Goal: Task Accomplishment & Management: Manage account settings

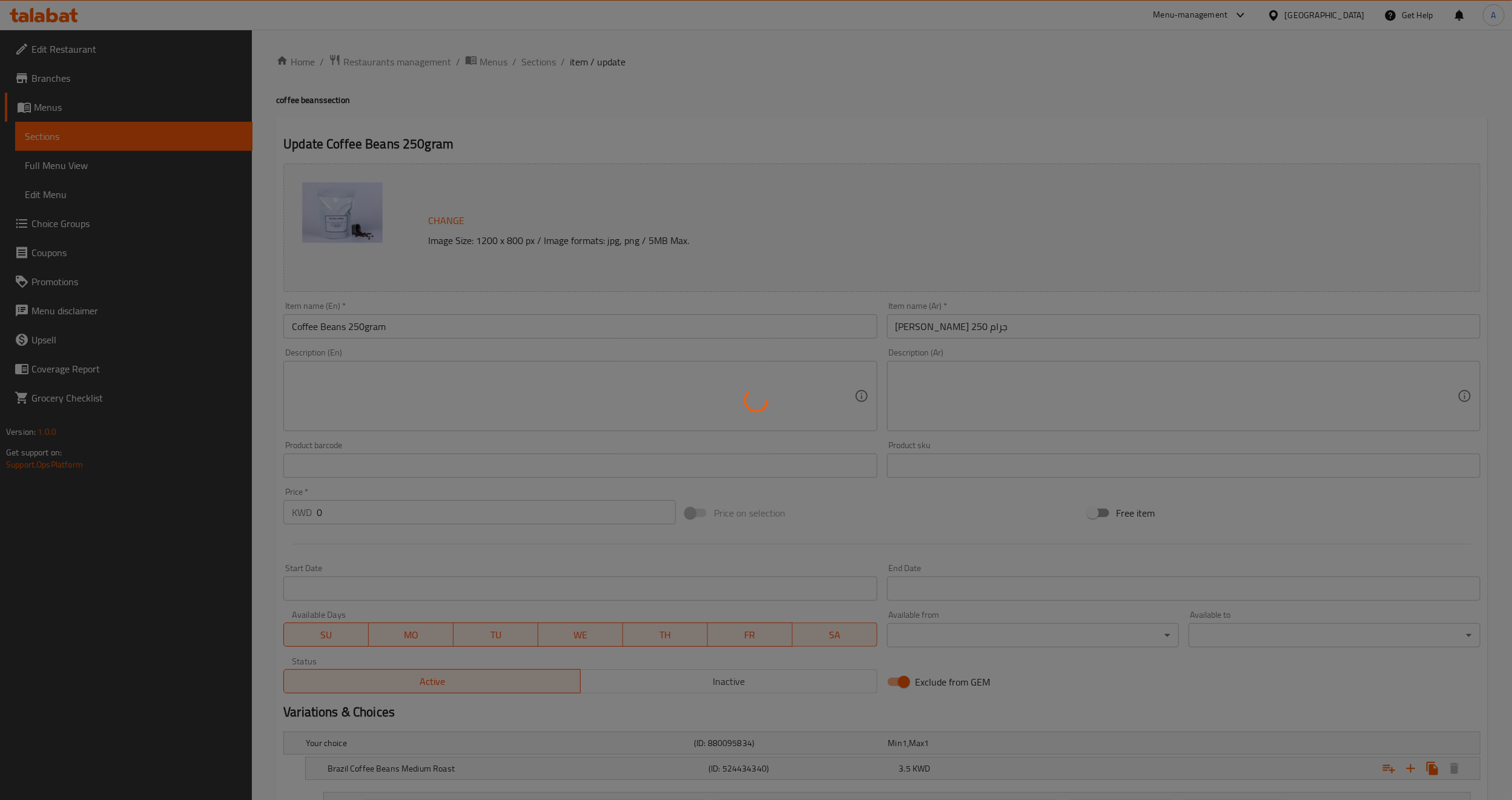
type input "خيار الطحن"
type input "1"
type input "خيار الطحن:"
type input "1"
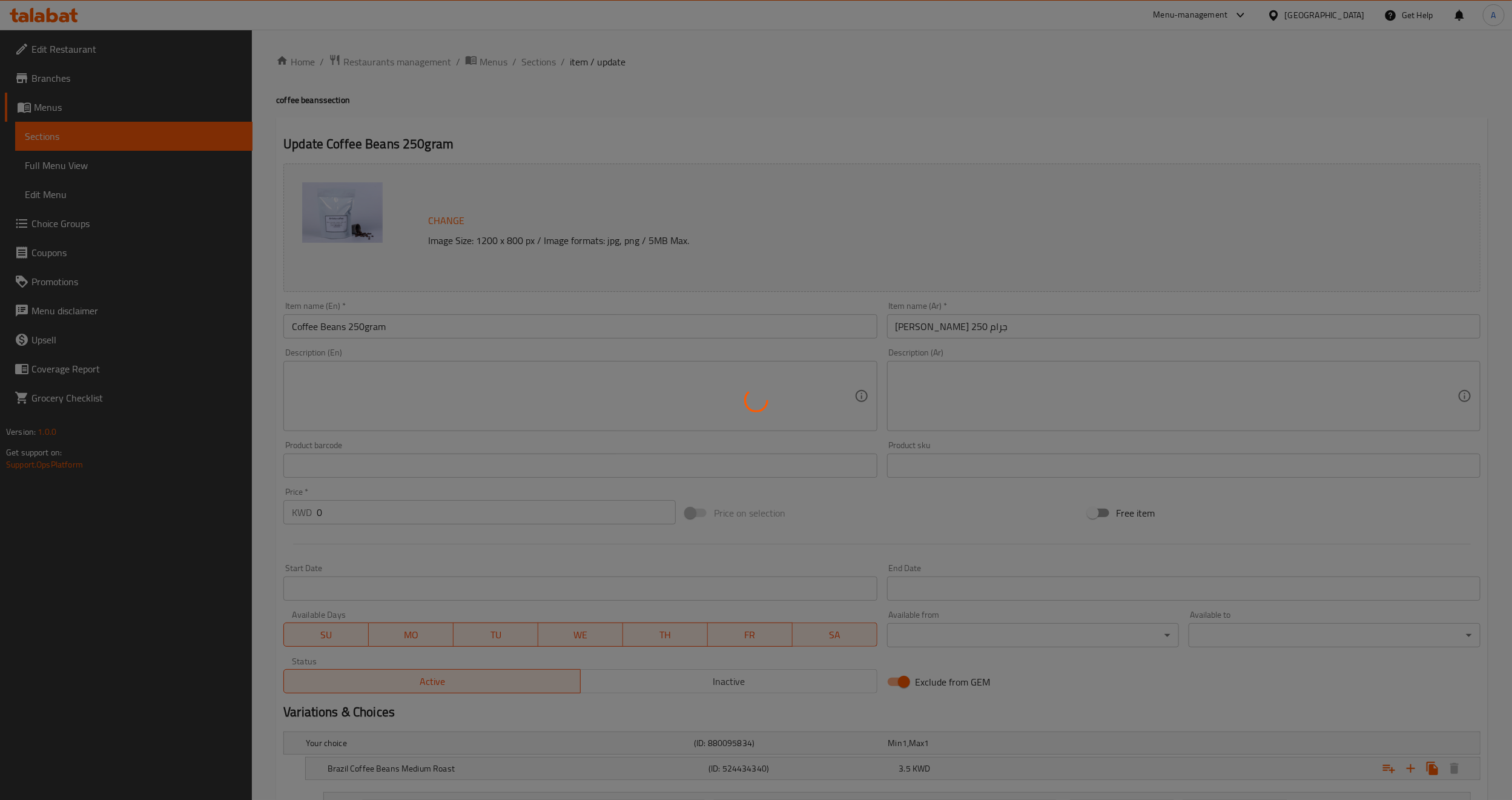
type input "1"
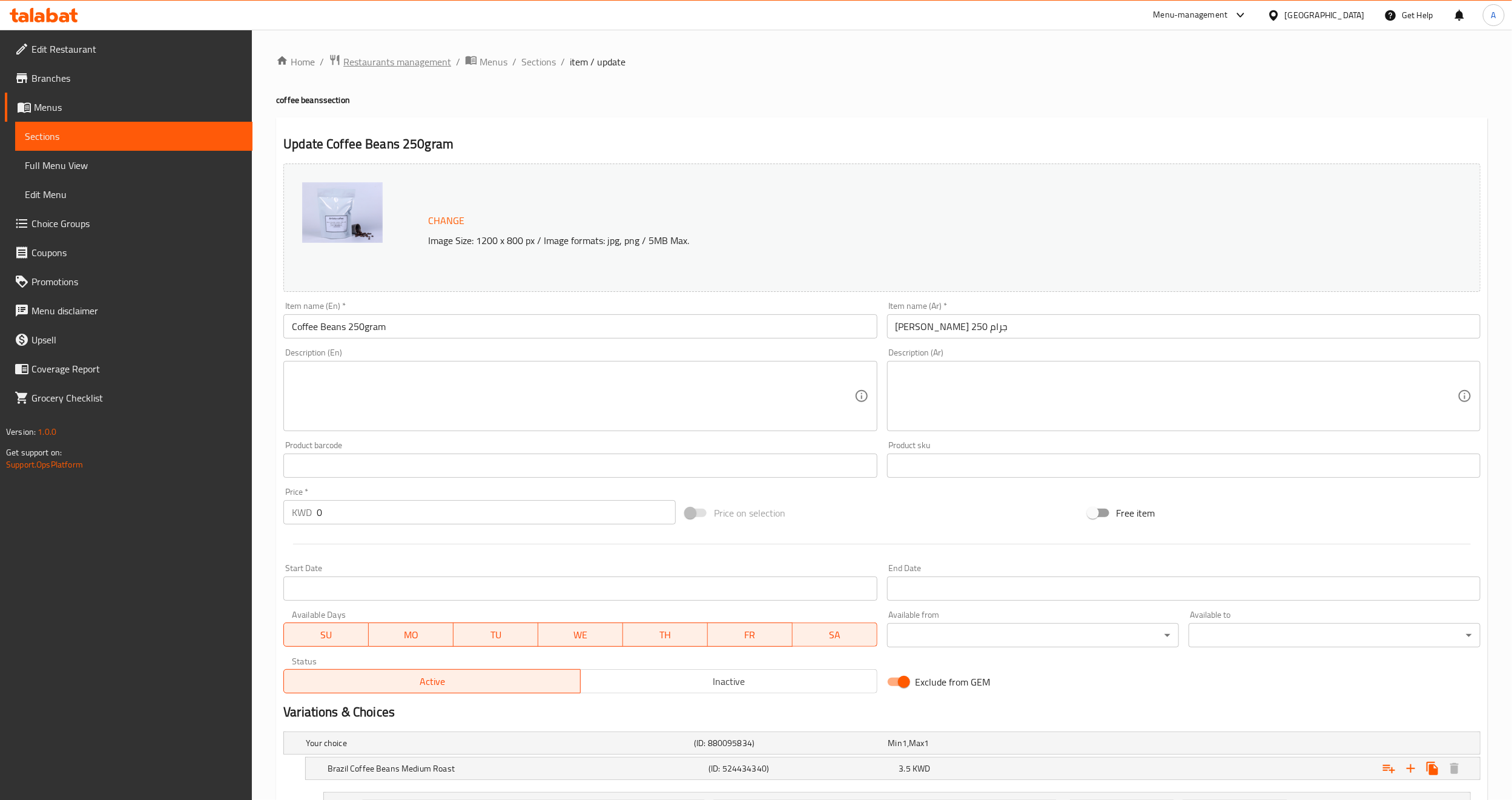
click at [410, 58] on span "Restaurants management" at bounding box center [397, 62] width 108 height 15
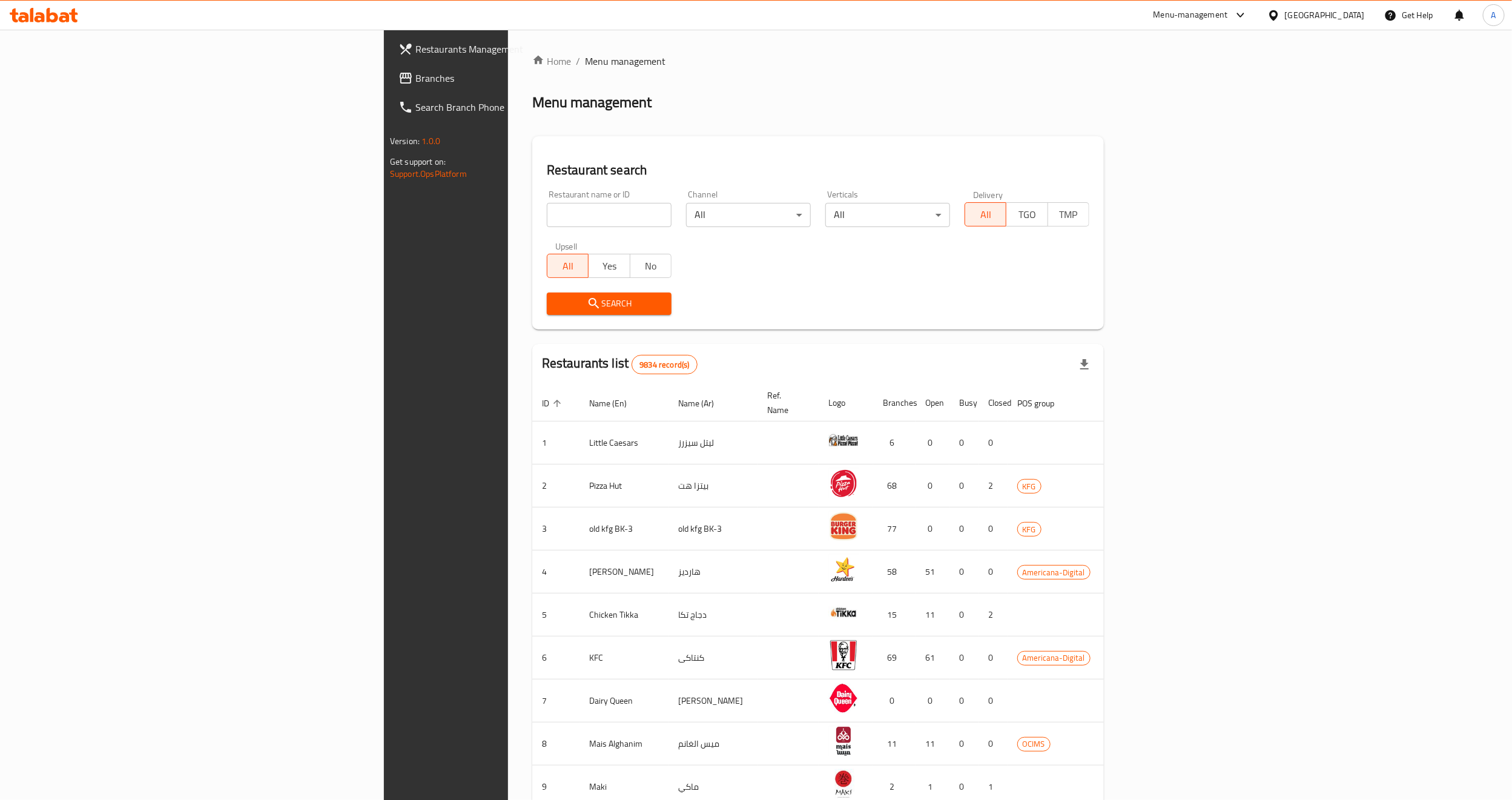
click at [1281, 21] on icon at bounding box center [1273, 15] width 13 height 13
click at [1221, 127] on div "[GEOGRAPHIC_DATA]" at bounding box center [1274, 124] width 182 height 28
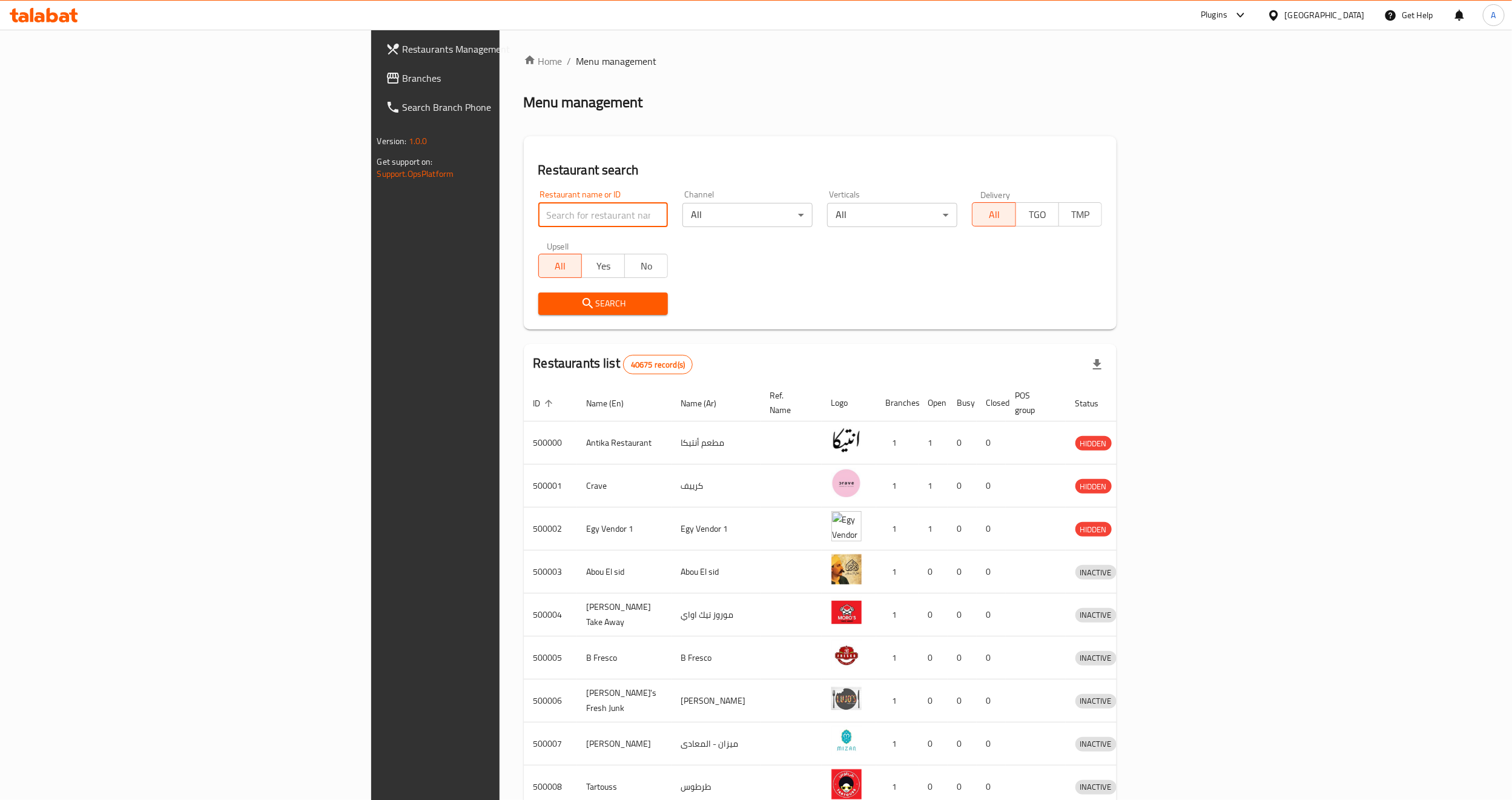
click at [539, 222] on input "search" at bounding box center [603, 214] width 130 height 24
paste input "501173"
type input "501173"
click at [548, 309] on span "Search" at bounding box center [603, 303] width 111 height 15
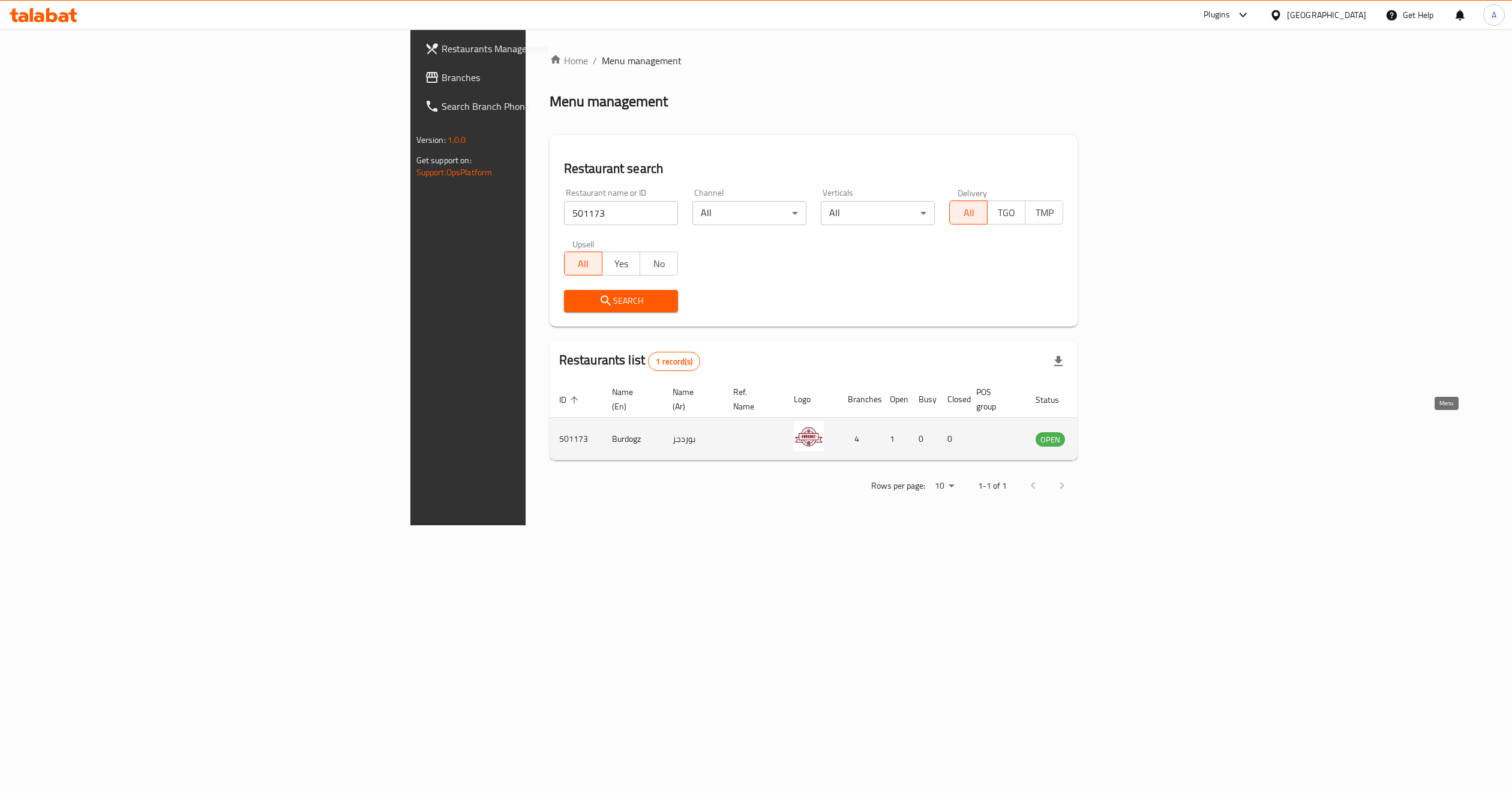
click at [1113, 432] on icon "enhanced table" at bounding box center [1106, 439] width 15 height 15
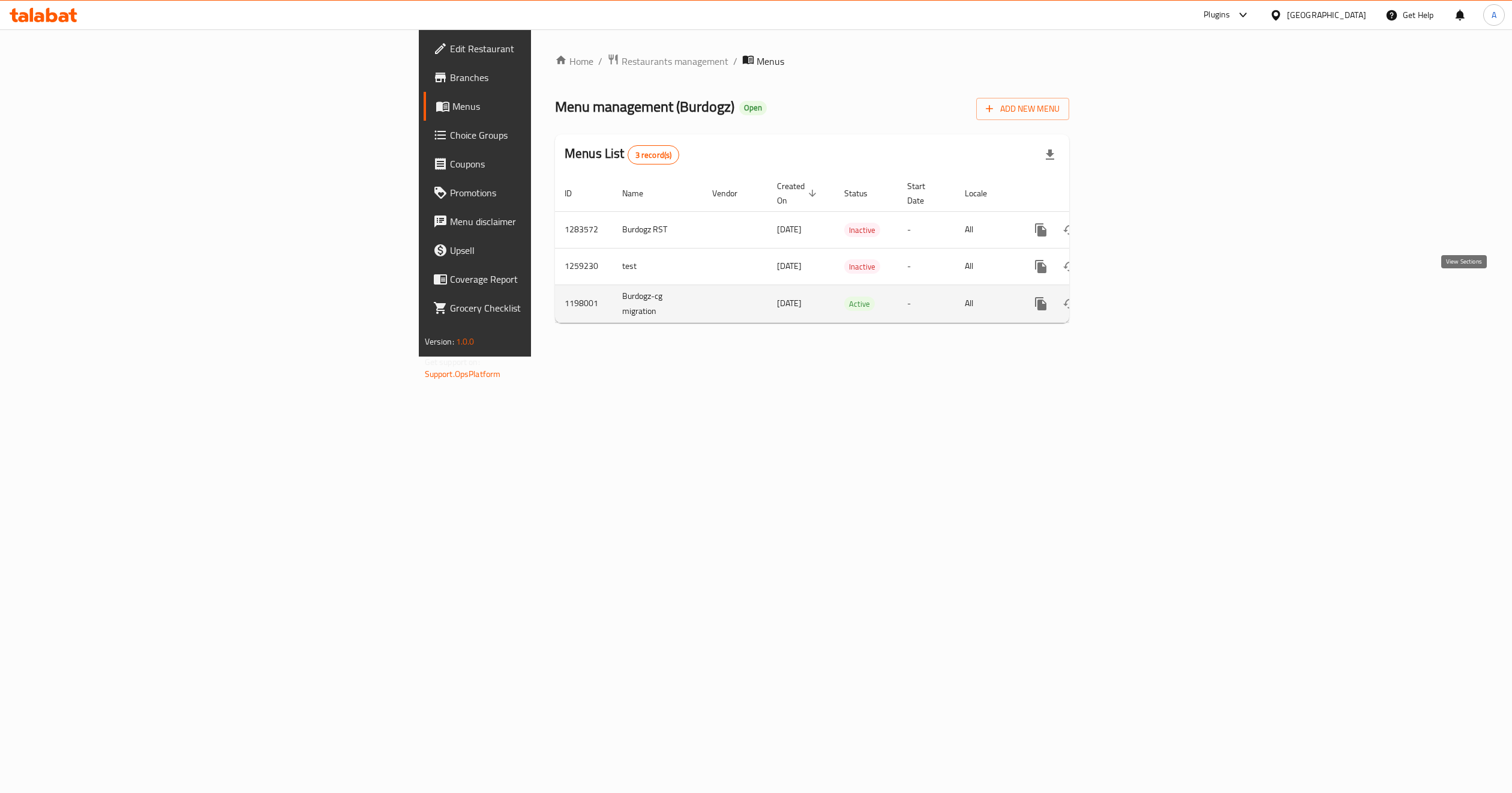
click at [1135, 296] on icon "enhanced table" at bounding box center [1128, 304] width 15 height 15
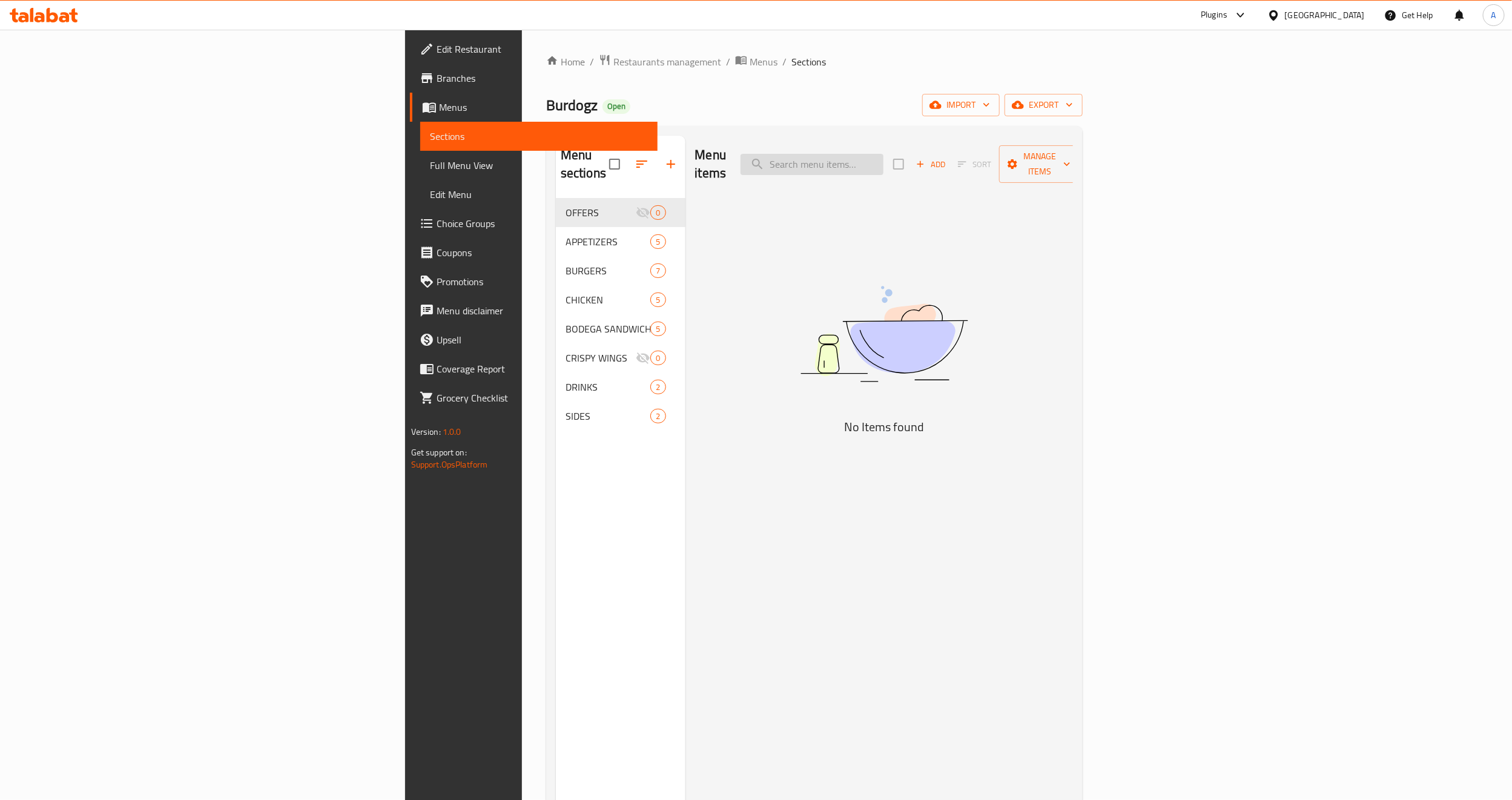
click at [883, 154] on input "search" at bounding box center [812, 164] width 143 height 21
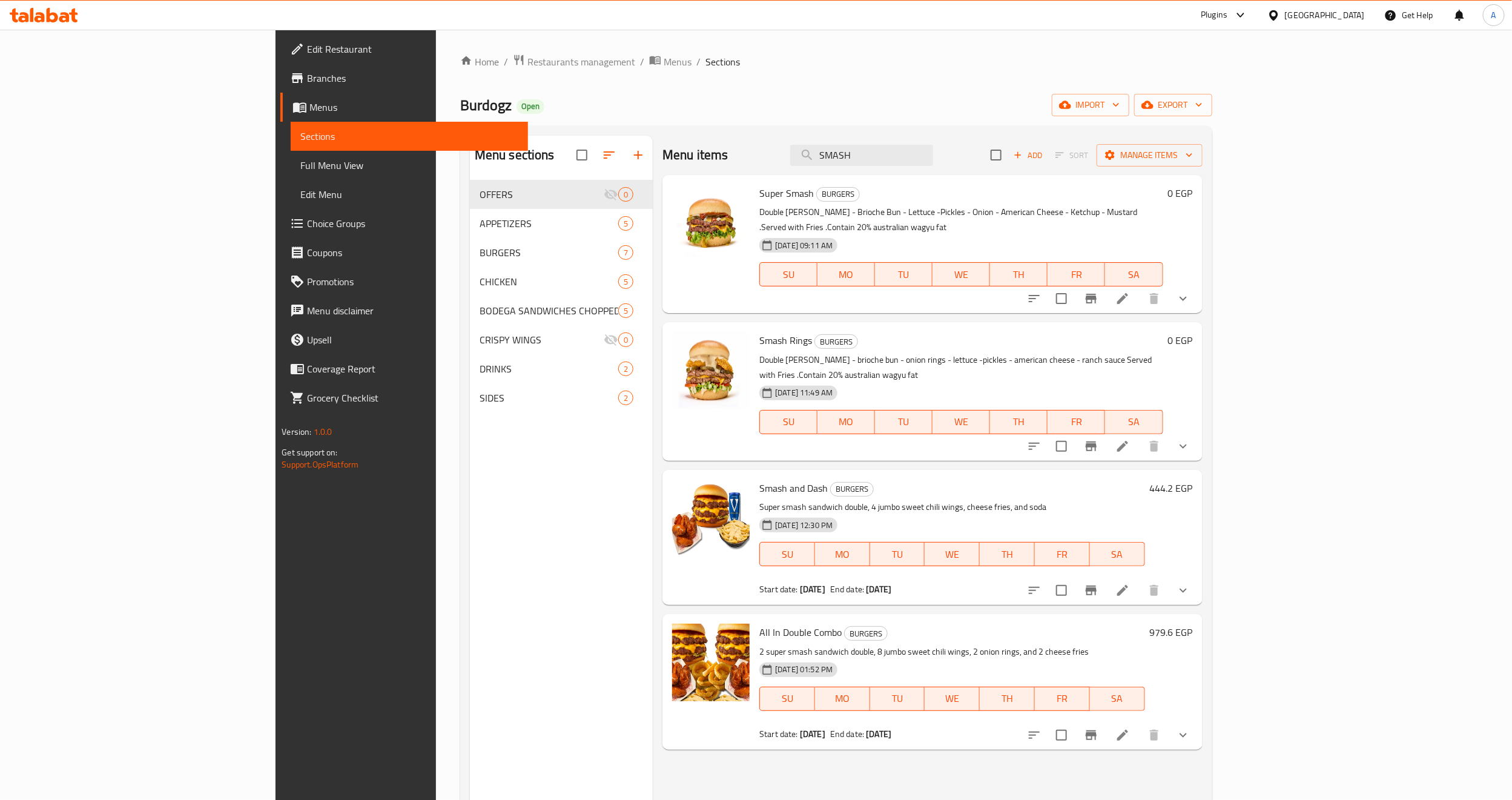
type input "SMASH"
click at [1191, 583] on icon "show more" at bounding box center [1183, 591] width 15 height 15
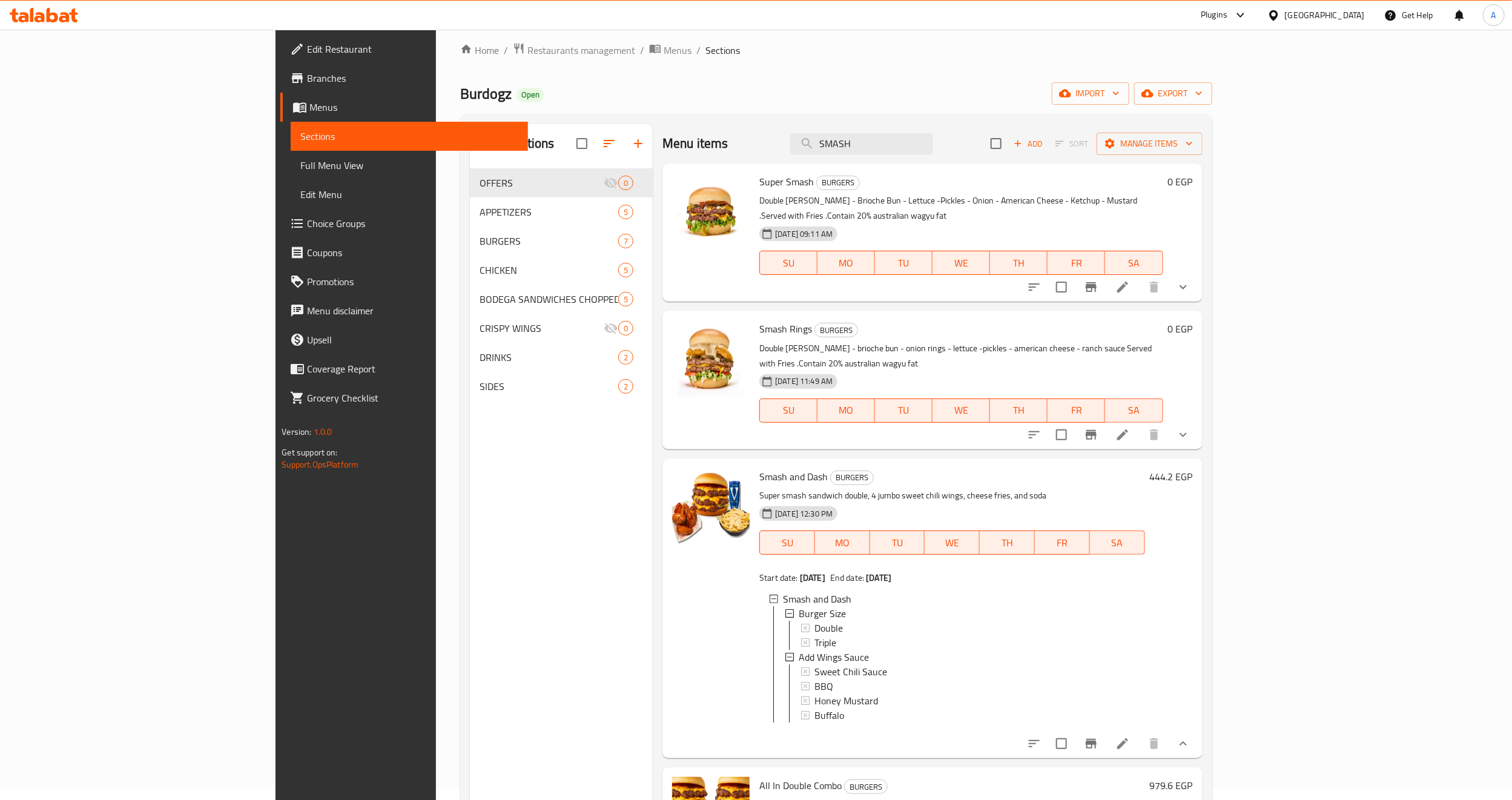
scroll to position [91, 0]
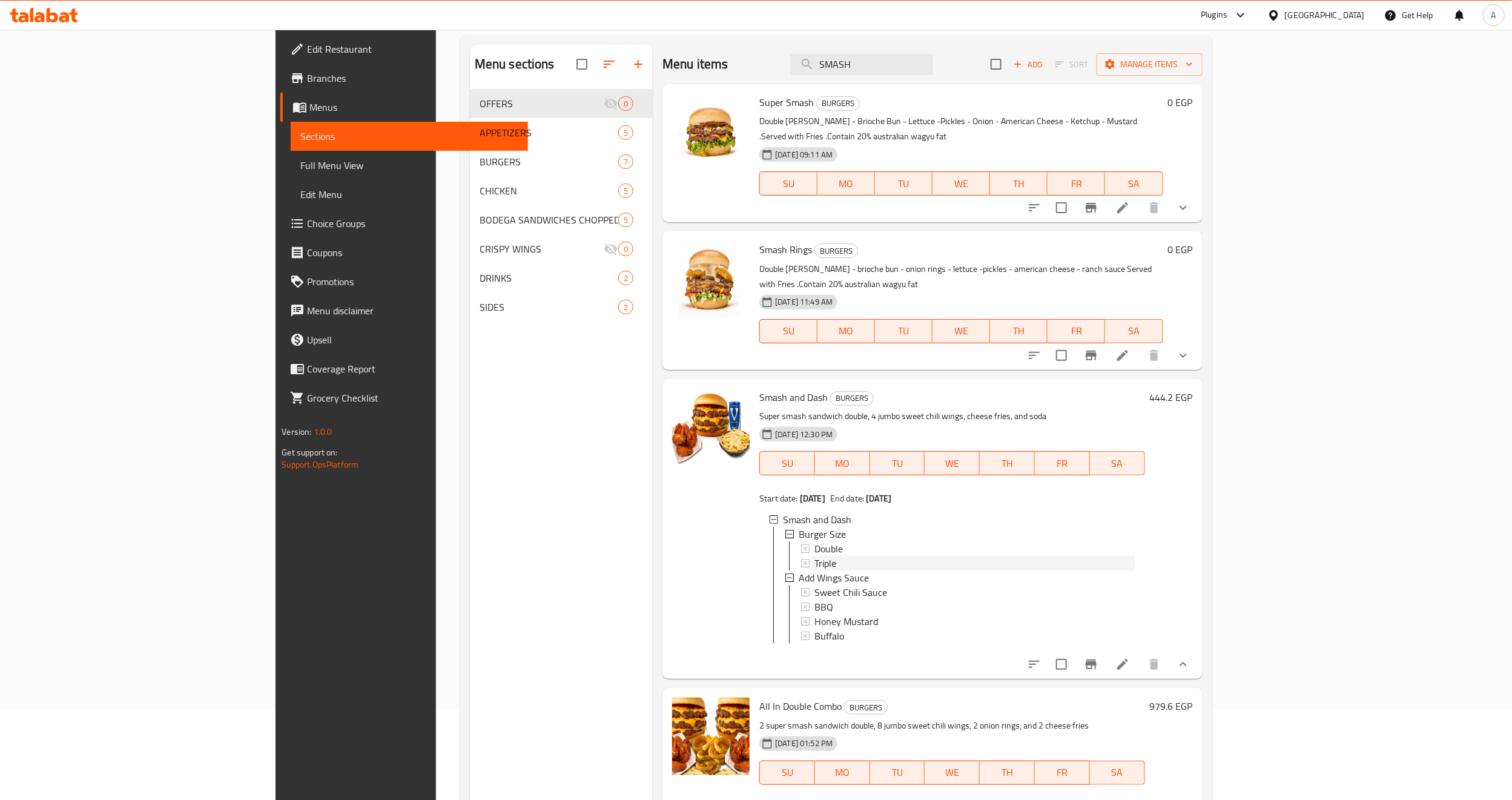
click at [815, 556] on div "Triple" at bounding box center [975, 564] width 321 height 15
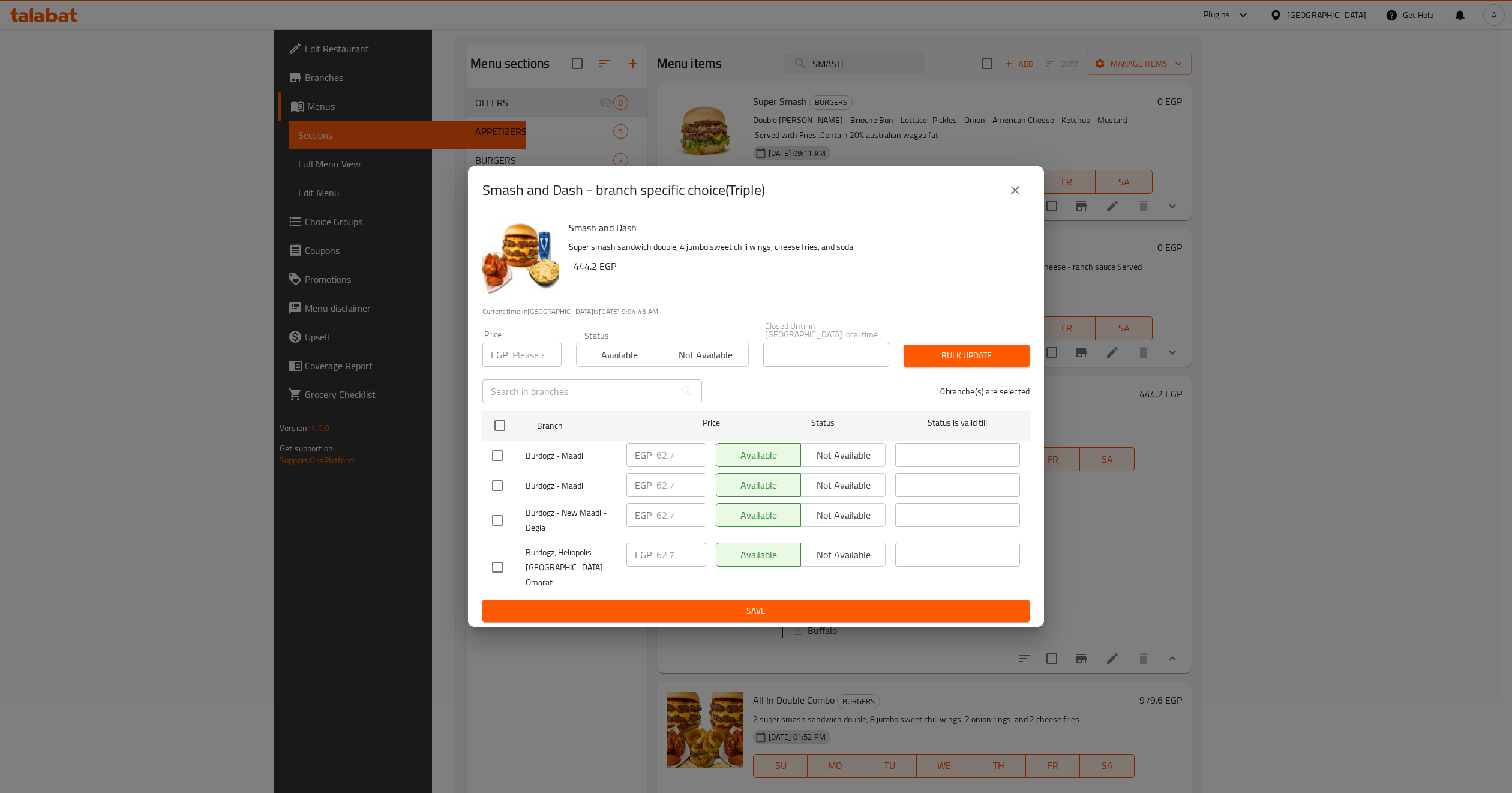
click at [1018, 197] on icon "close" at bounding box center [1016, 191] width 15 height 15
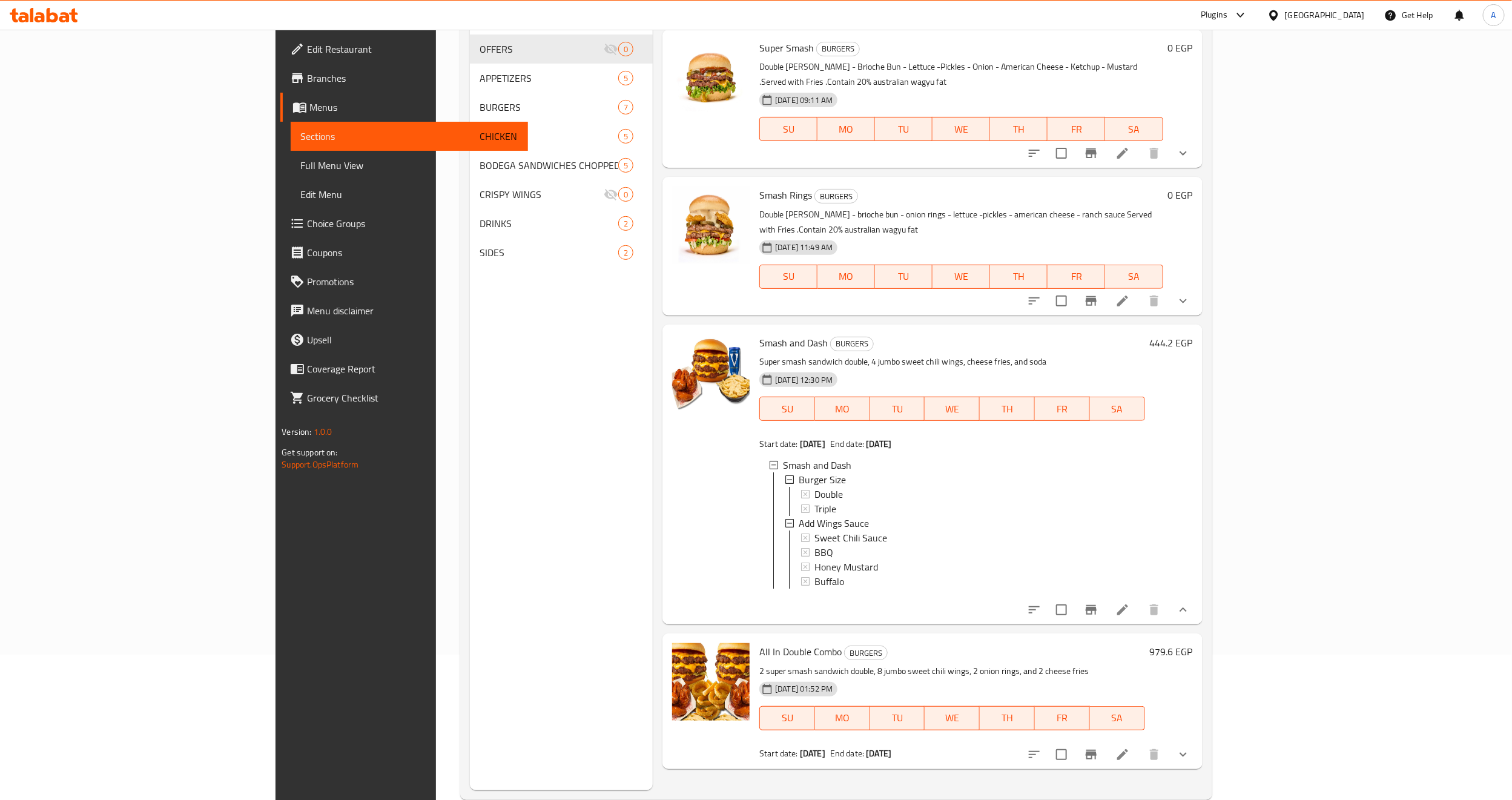
scroll to position [169, 0]
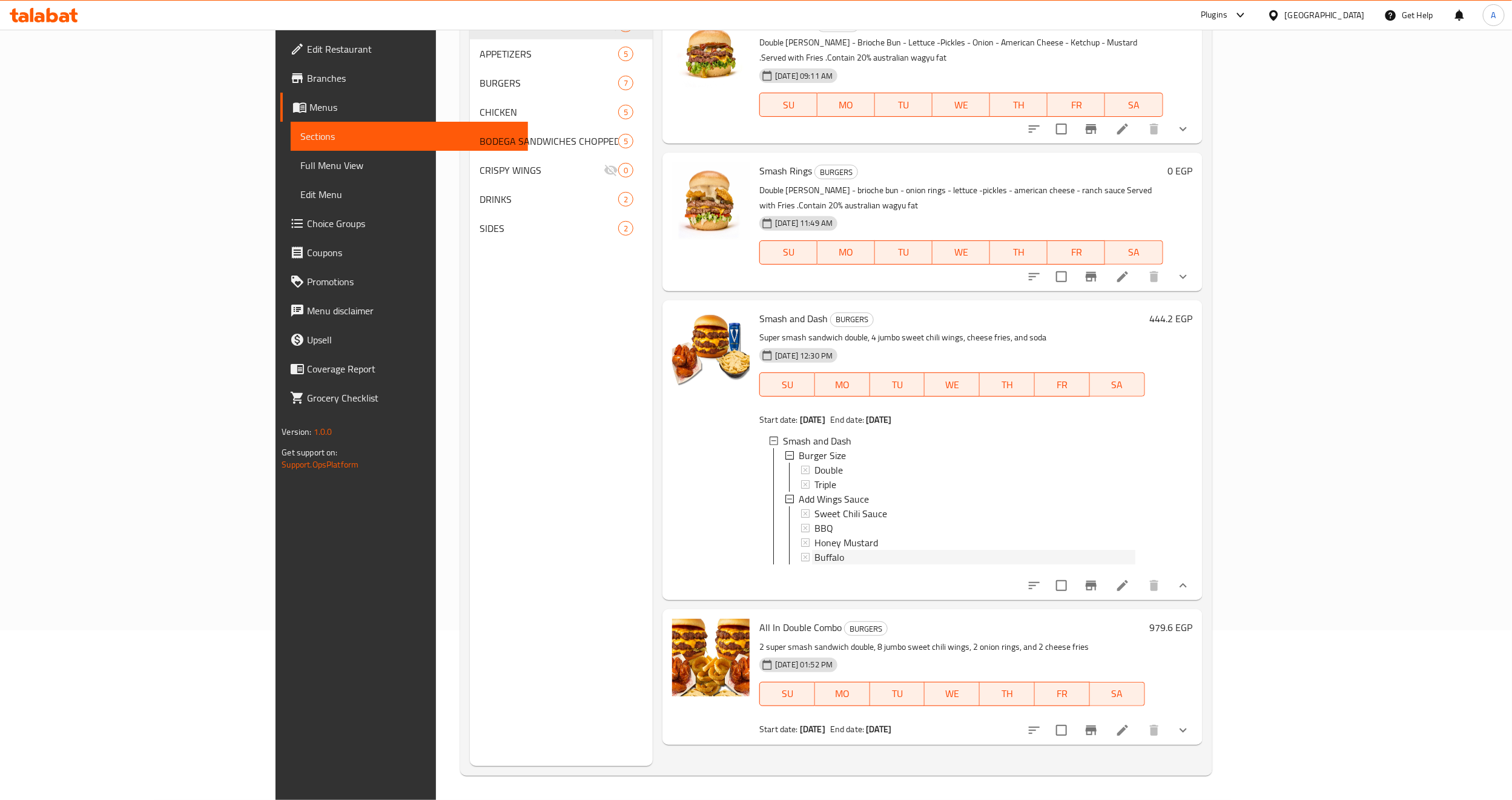
click at [815, 550] on span "Buffalo" at bounding box center [830, 557] width 29 height 15
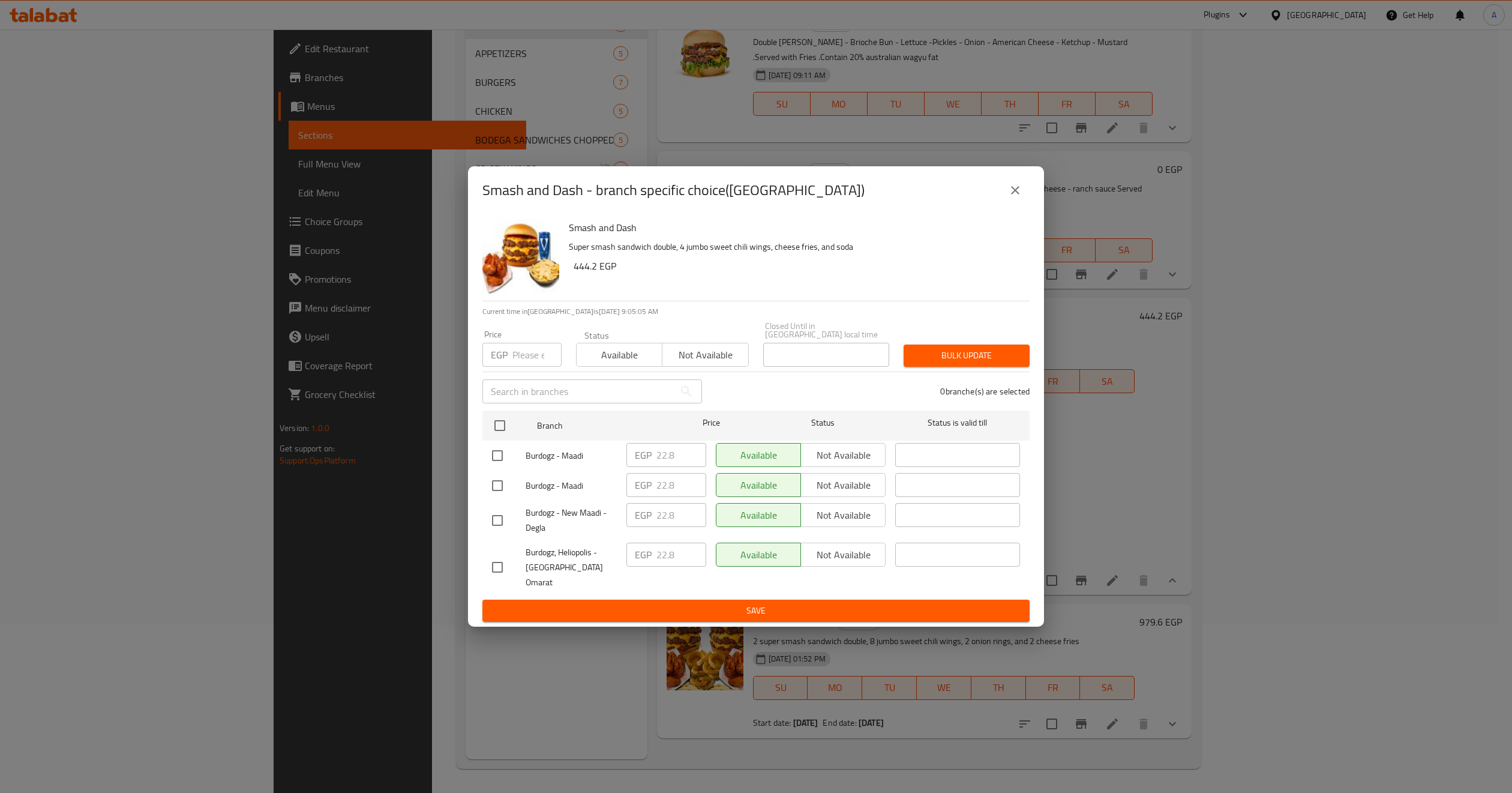
click at [1017, 194] on icon "close" at bounding box center [1016, 191] width 9 height 9
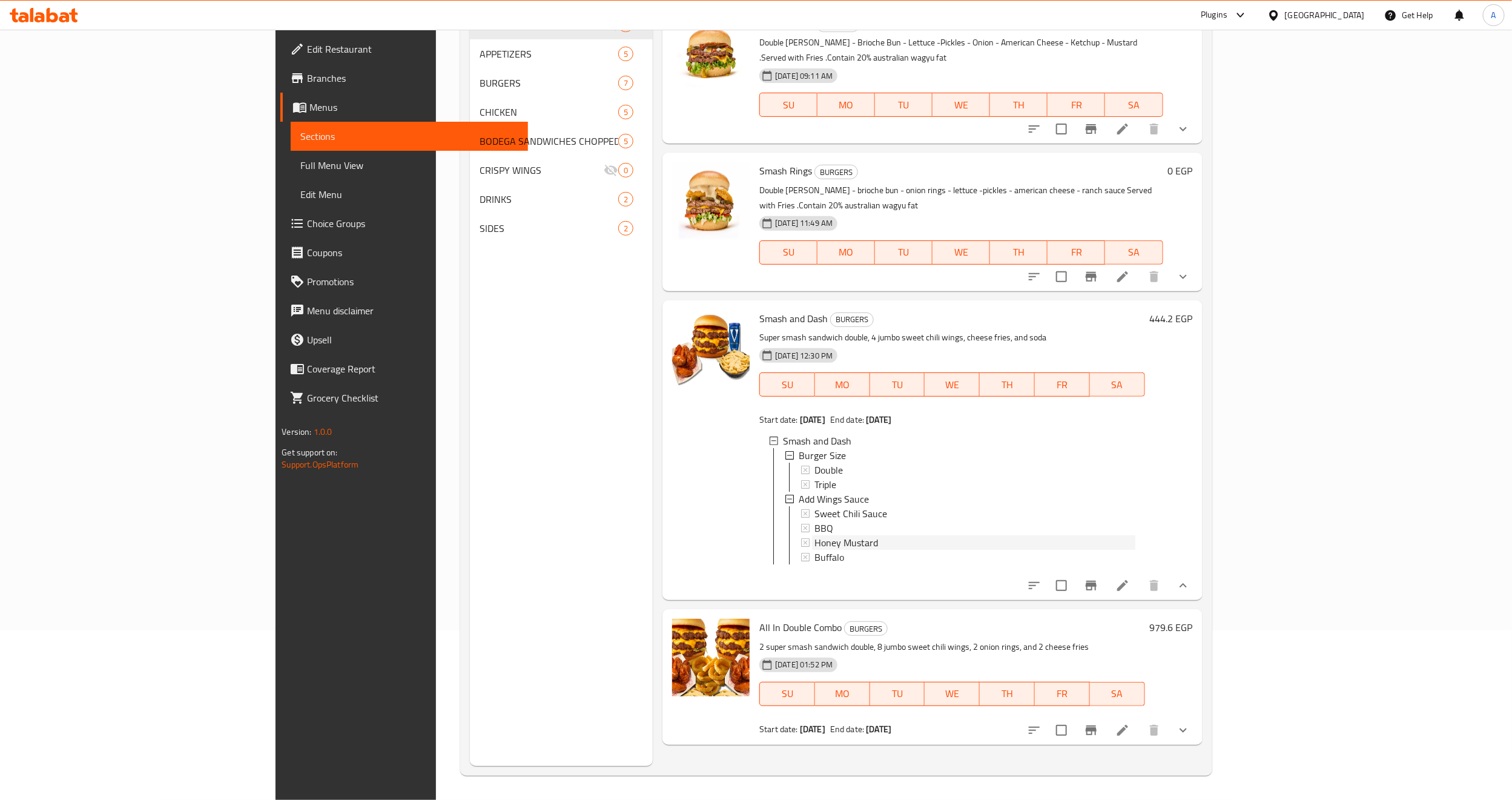
click at [815, 536] on span "Honey Mustard" at bounding box center [847, 543] width 63 height 15
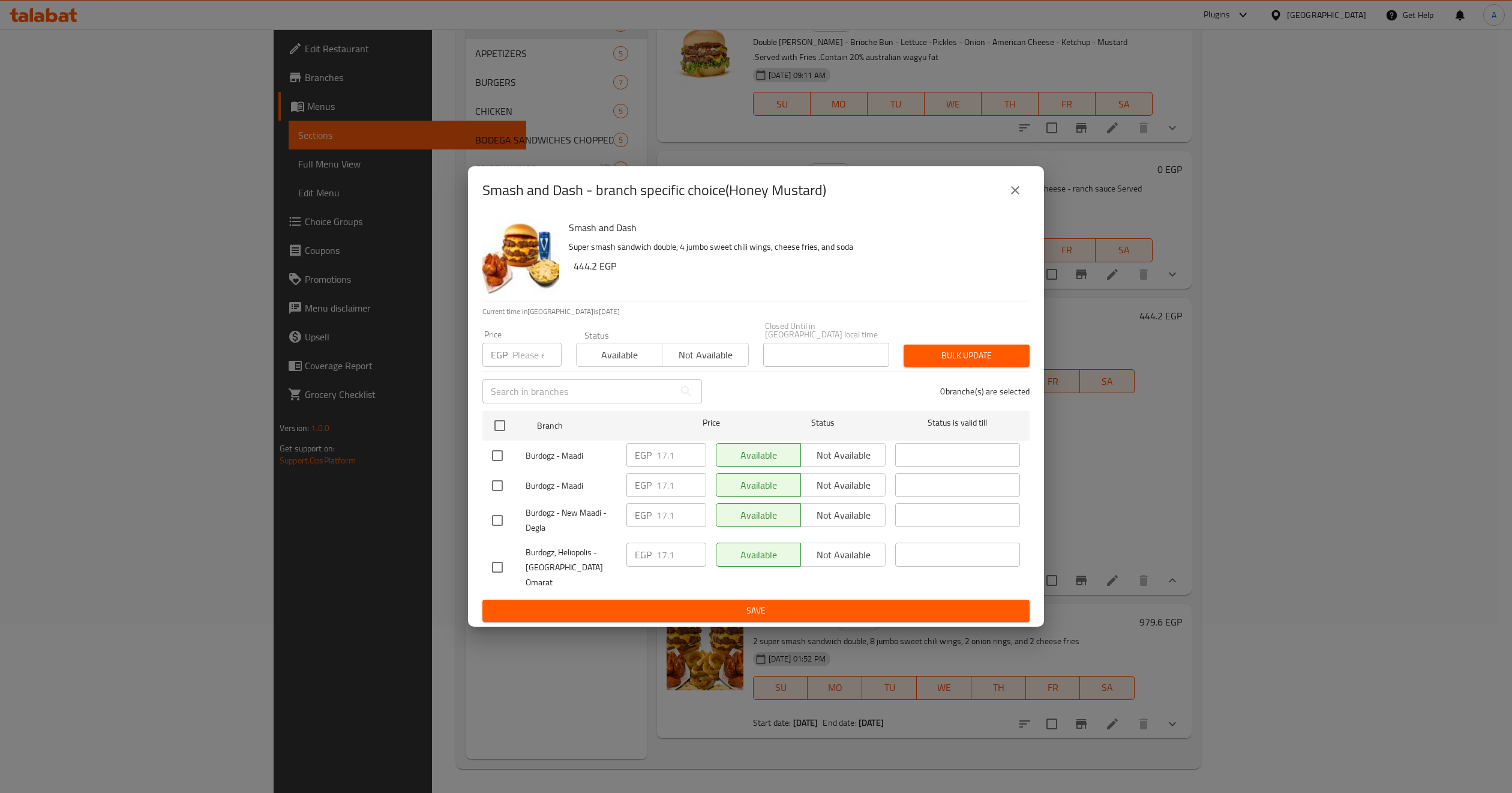
click at [1018, 194] on icon "close" at bounding box center [1016, 191] width 9 height 9
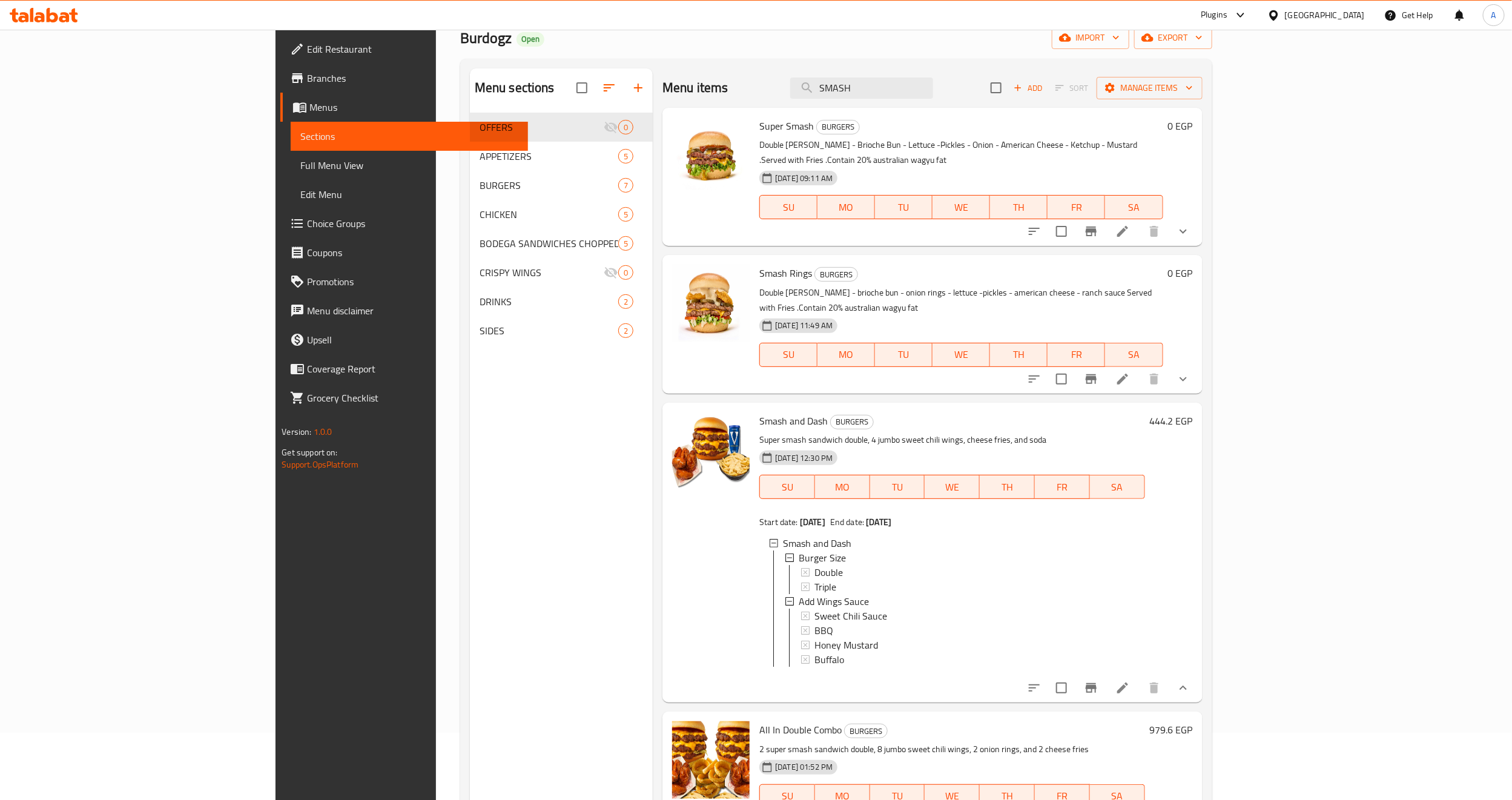
scroll to position [0, 0]
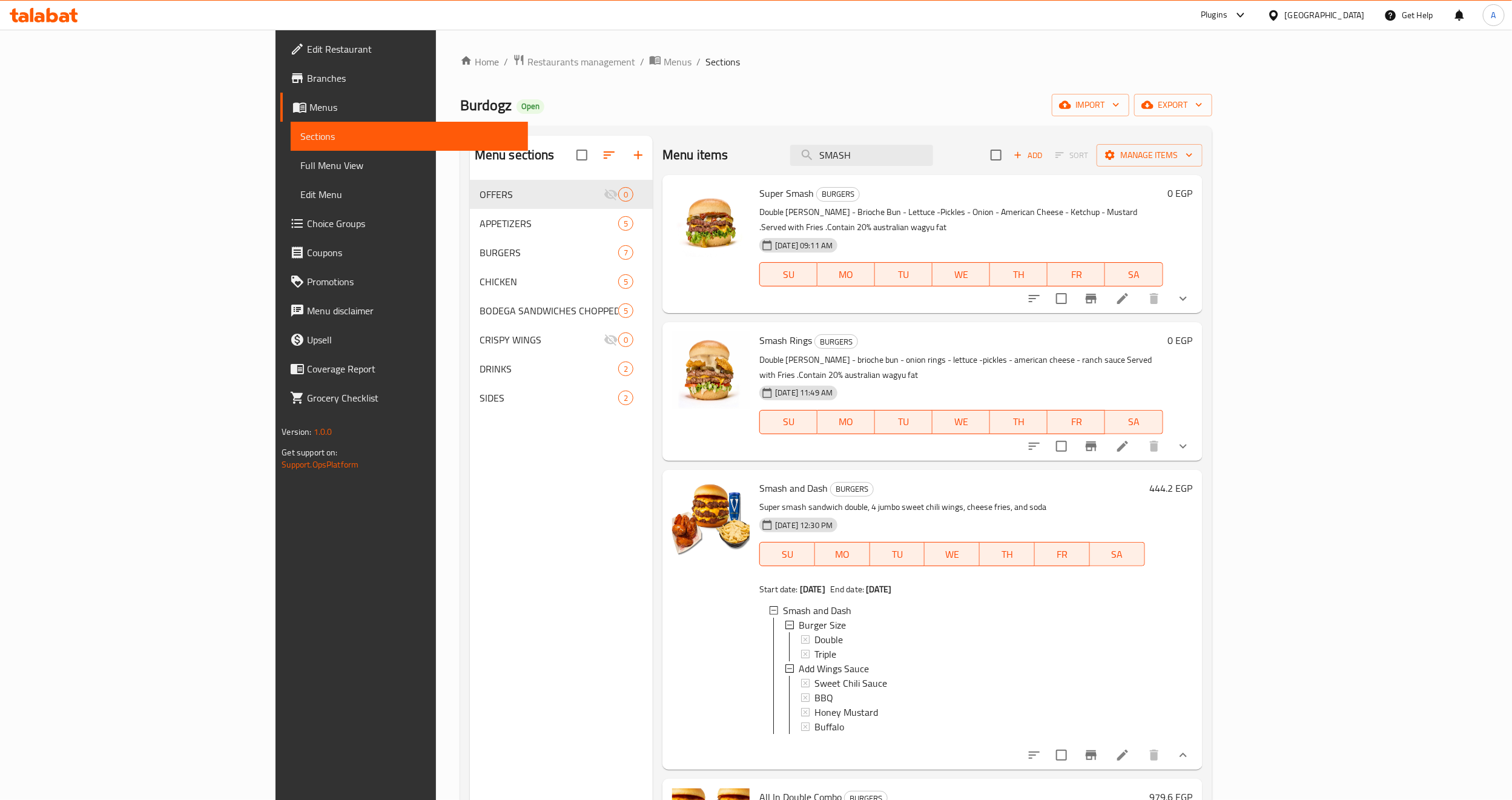
click at [307, 71] on span "Branches" at bounding box center [413, 78] width 211 height 15
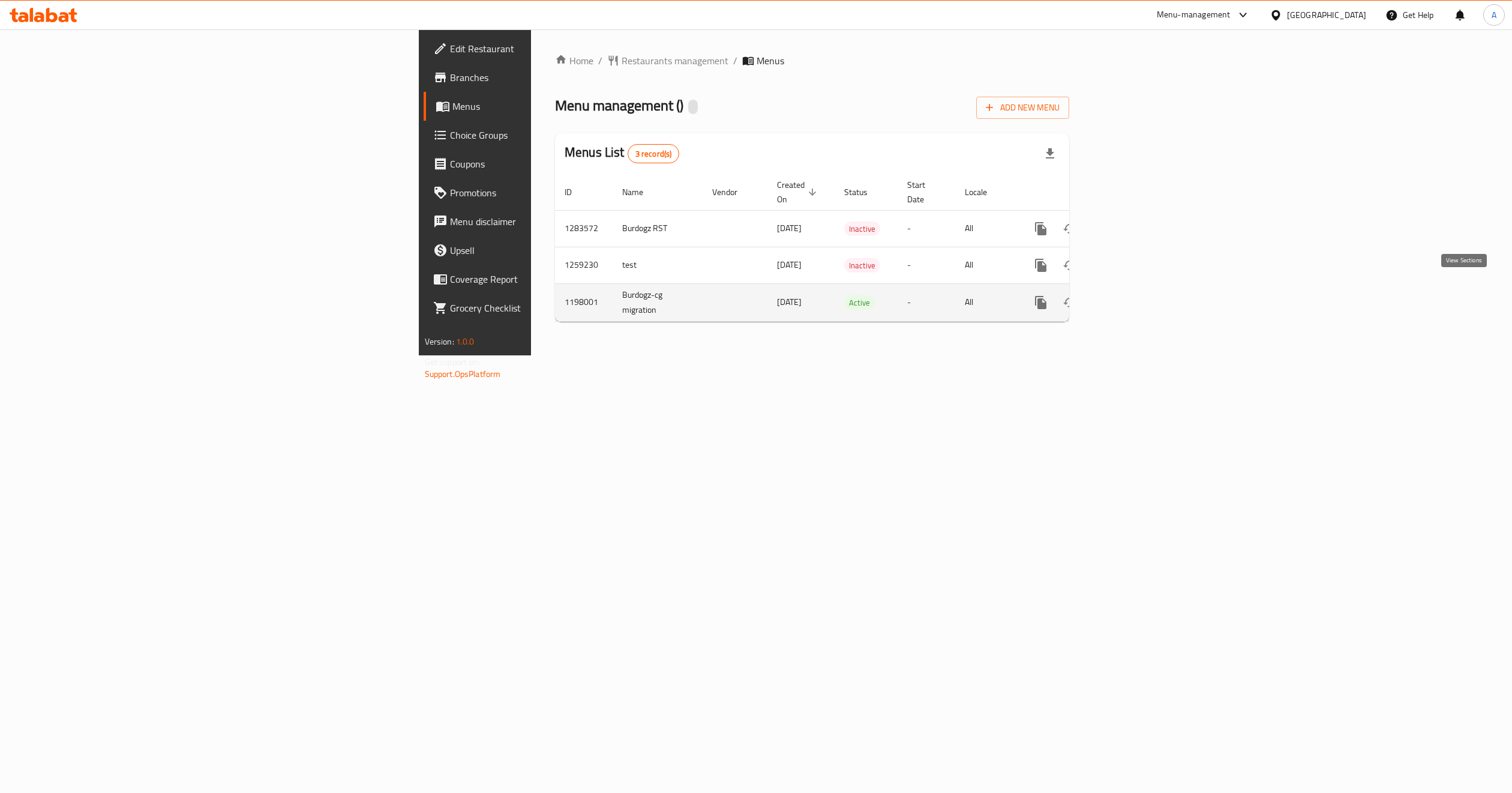
click at [1142, 292] on link "enhanced table" at bounding box center [1127, 302] width 28 height 28
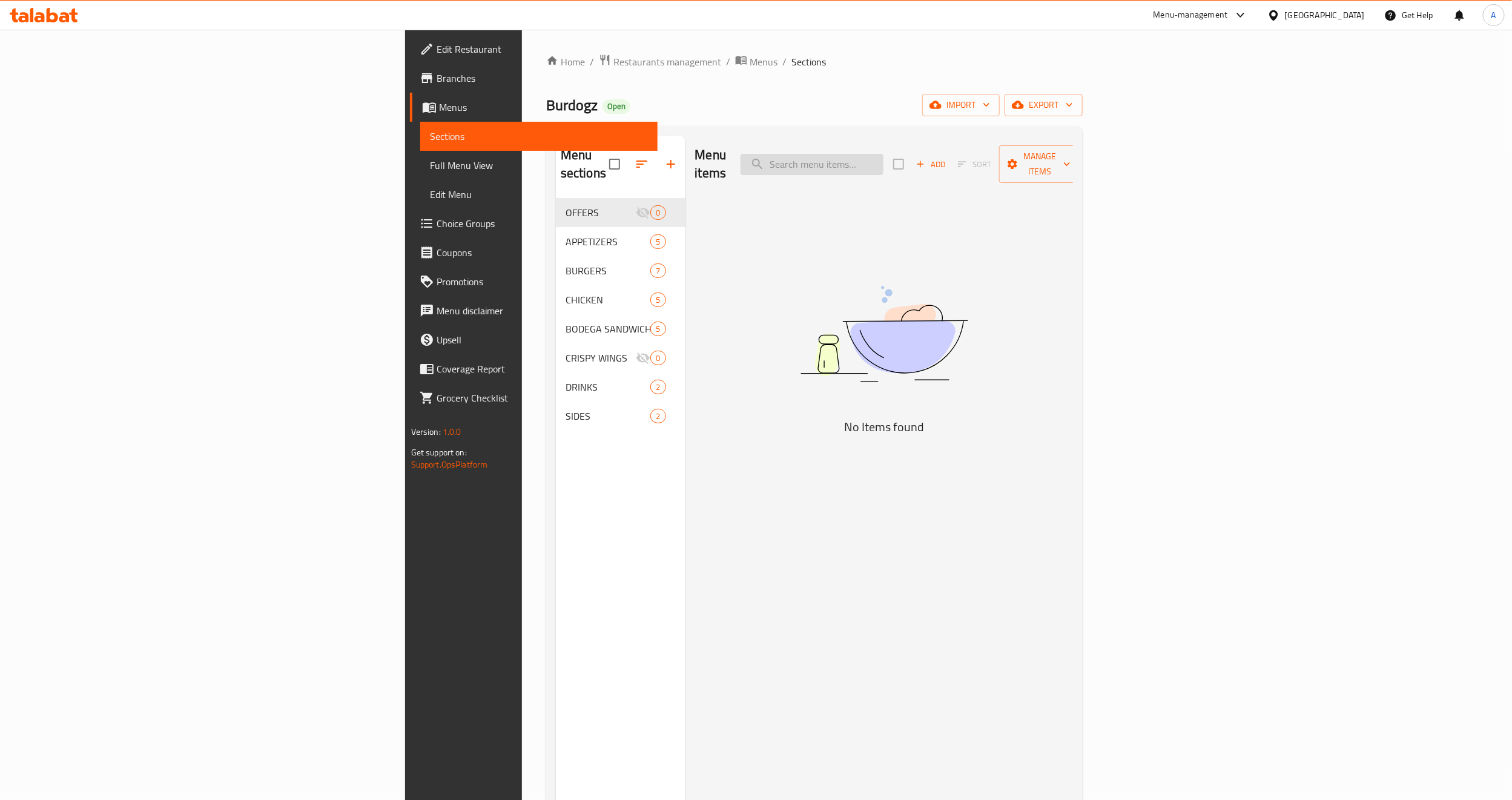
click at [883, 157] on input "search" at bounding box center [812, 164] width 143 height 21
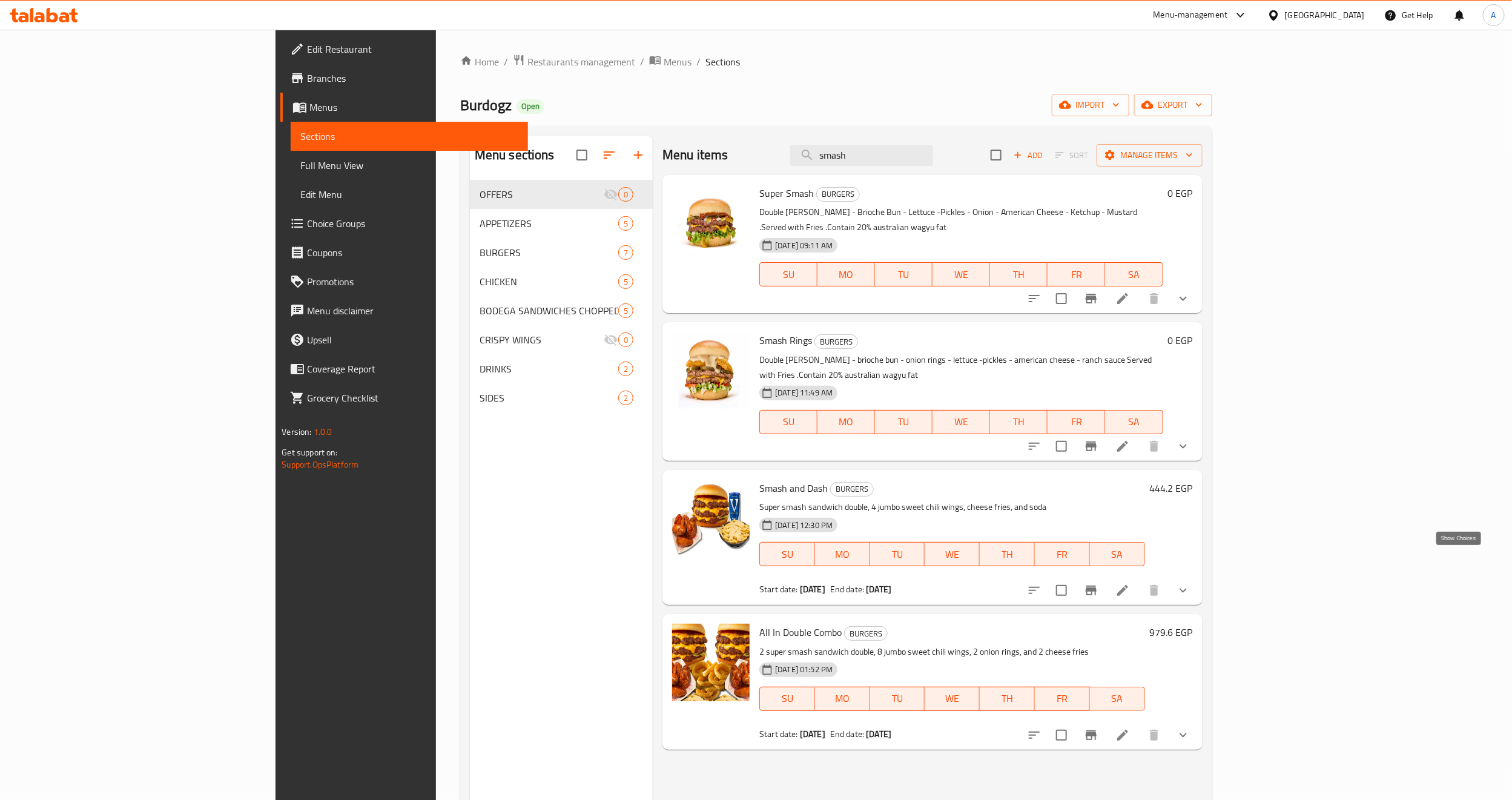
type input "smash"
click at [1191, 583] on icon "show more" at bounding box center [1183, 591] width 15 height 15
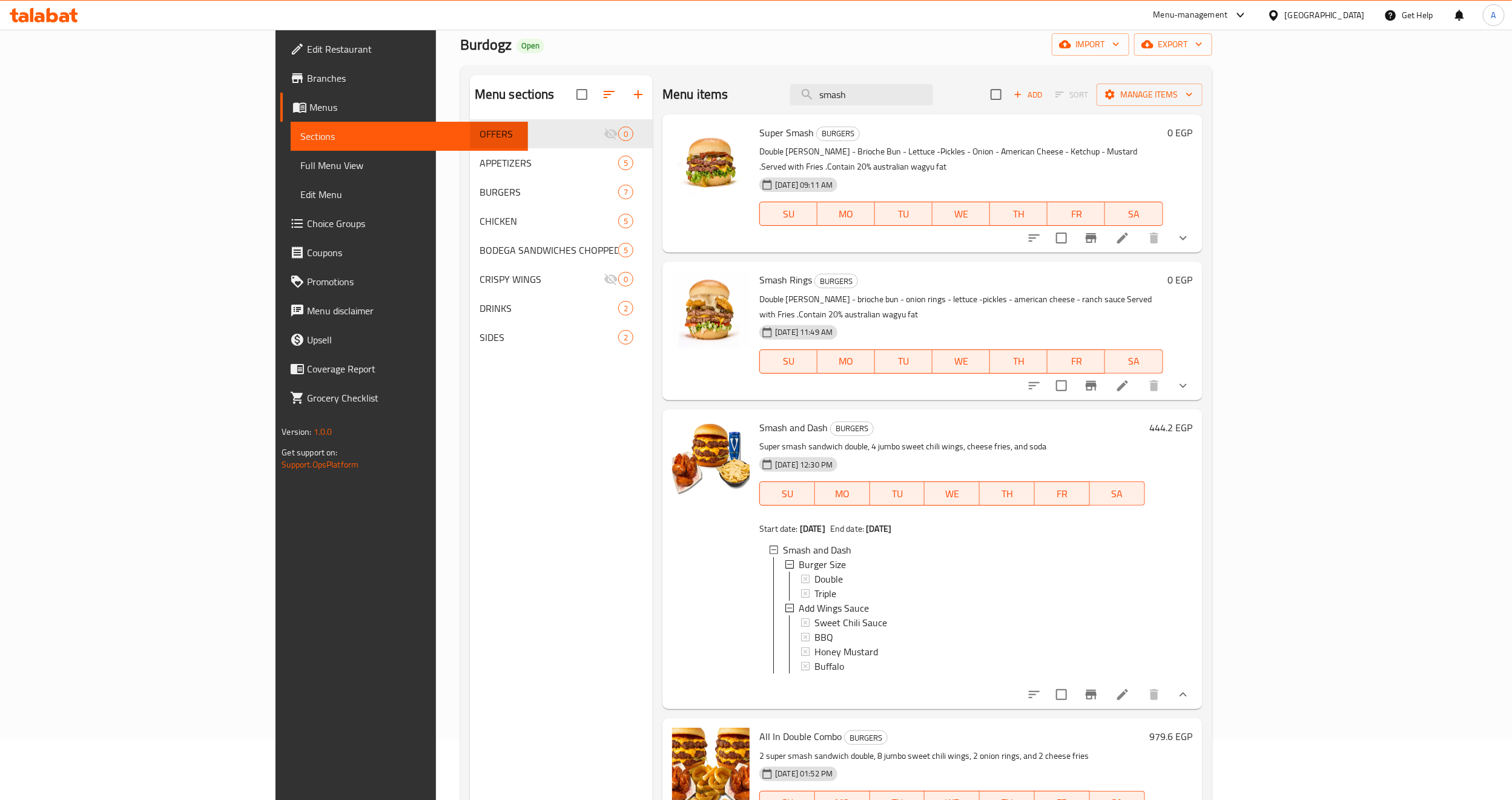
scroll to position [169, 0]
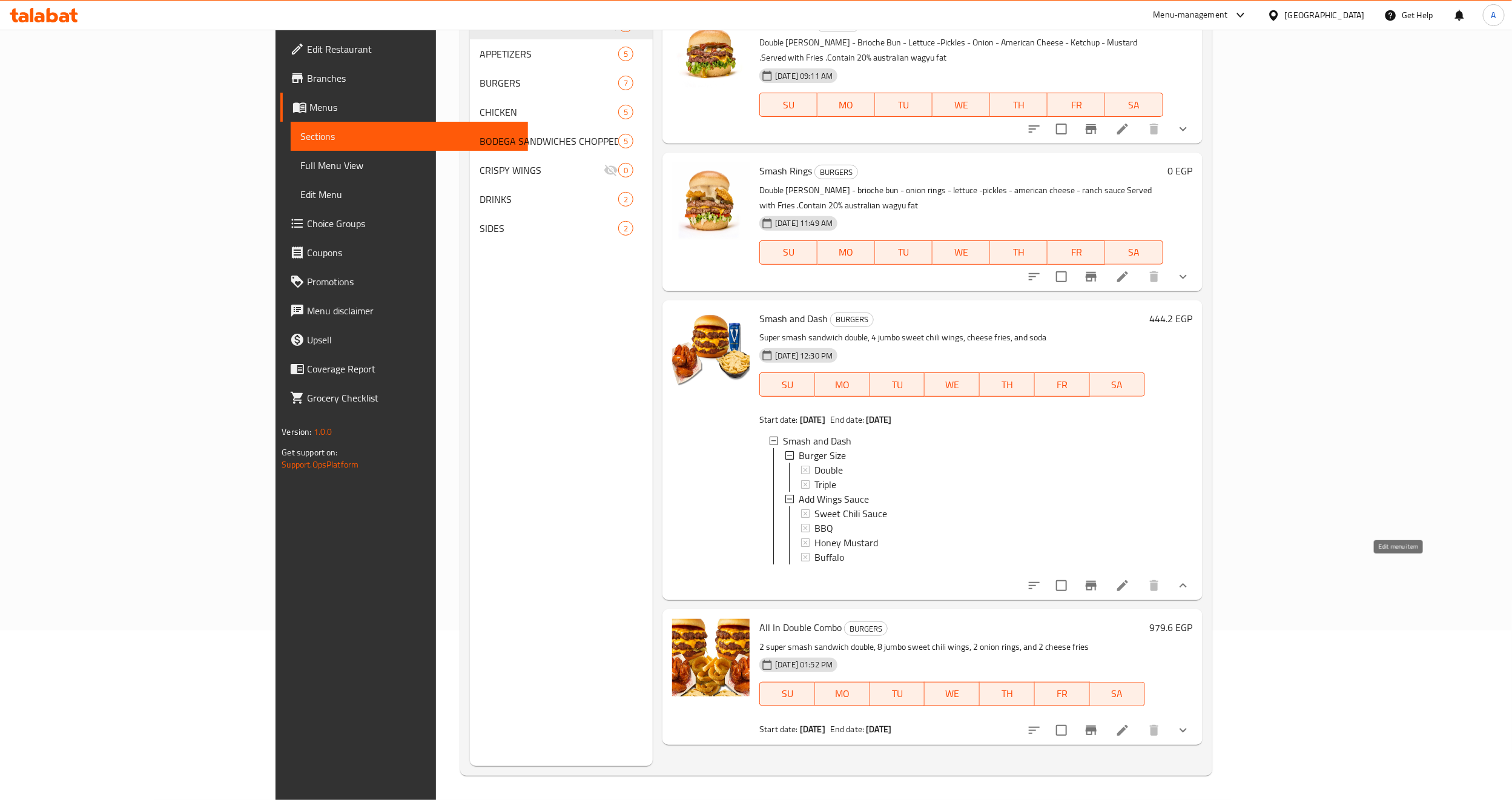
click at [1130, 578] on icon at bounding box center [1123, 586] width 15 height 15
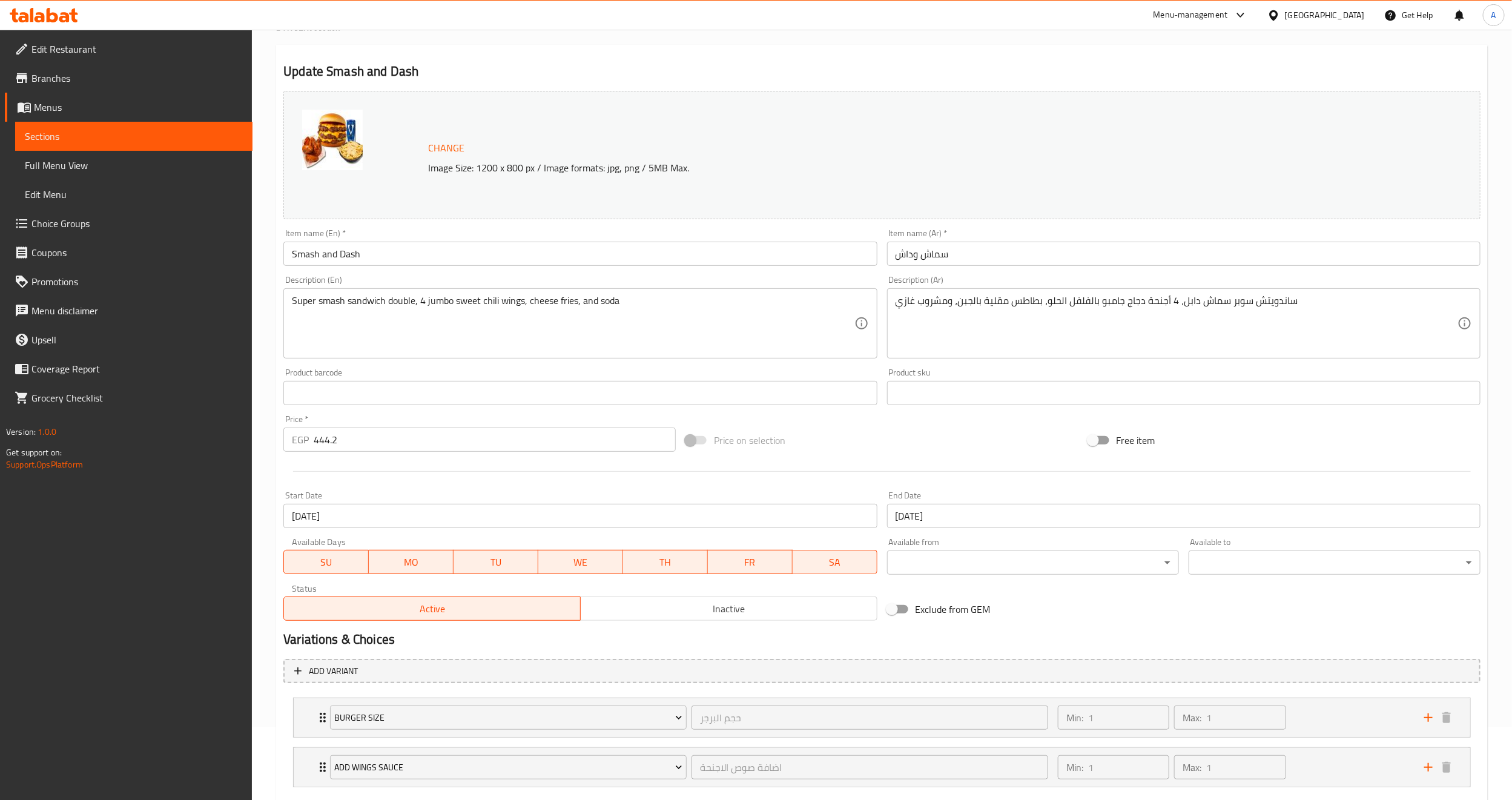
scroll to position [144, 0]
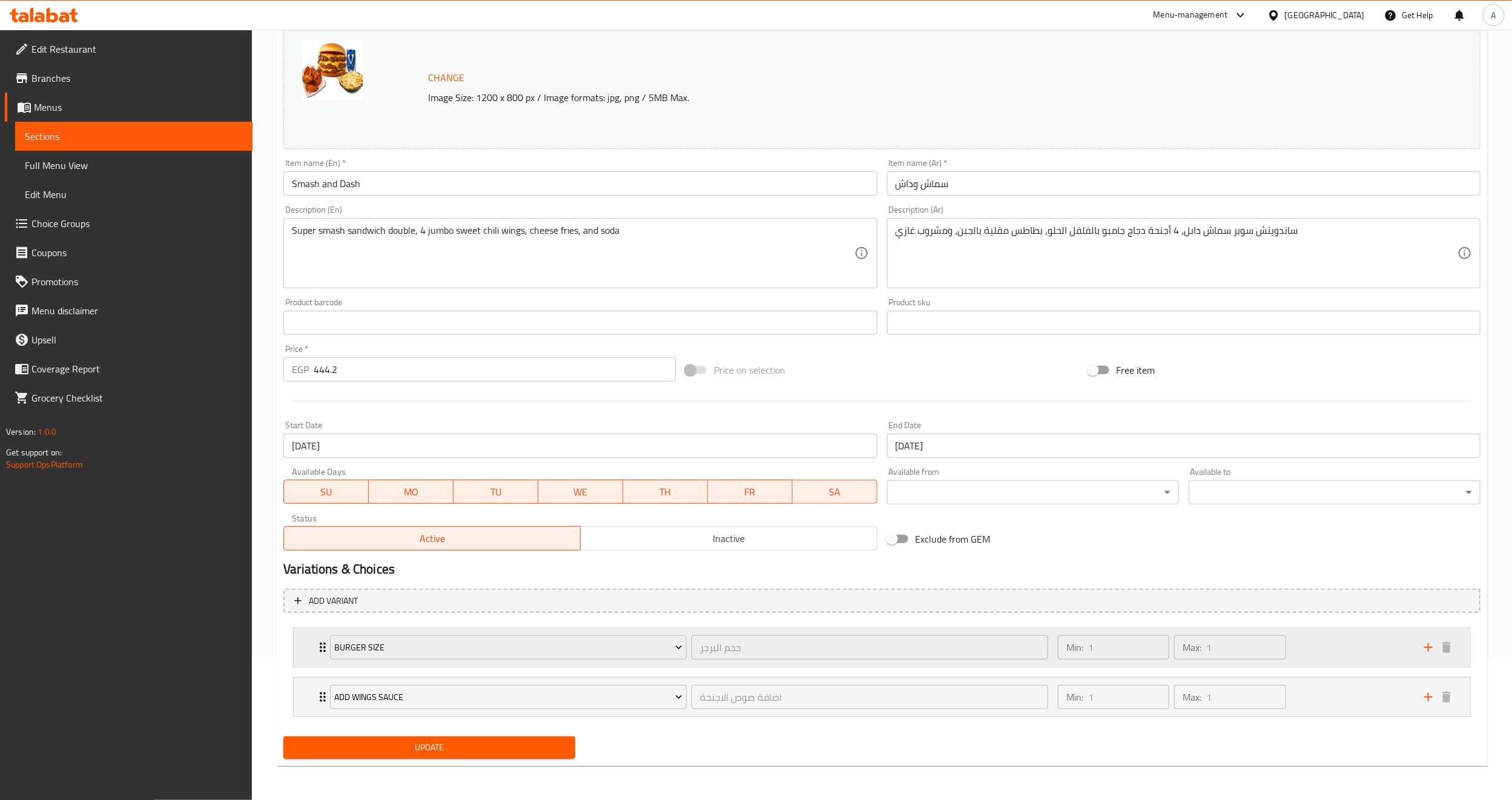
click at [320, 650] on icon "Expand" at bounding box center [323, 648] width 15 height 15
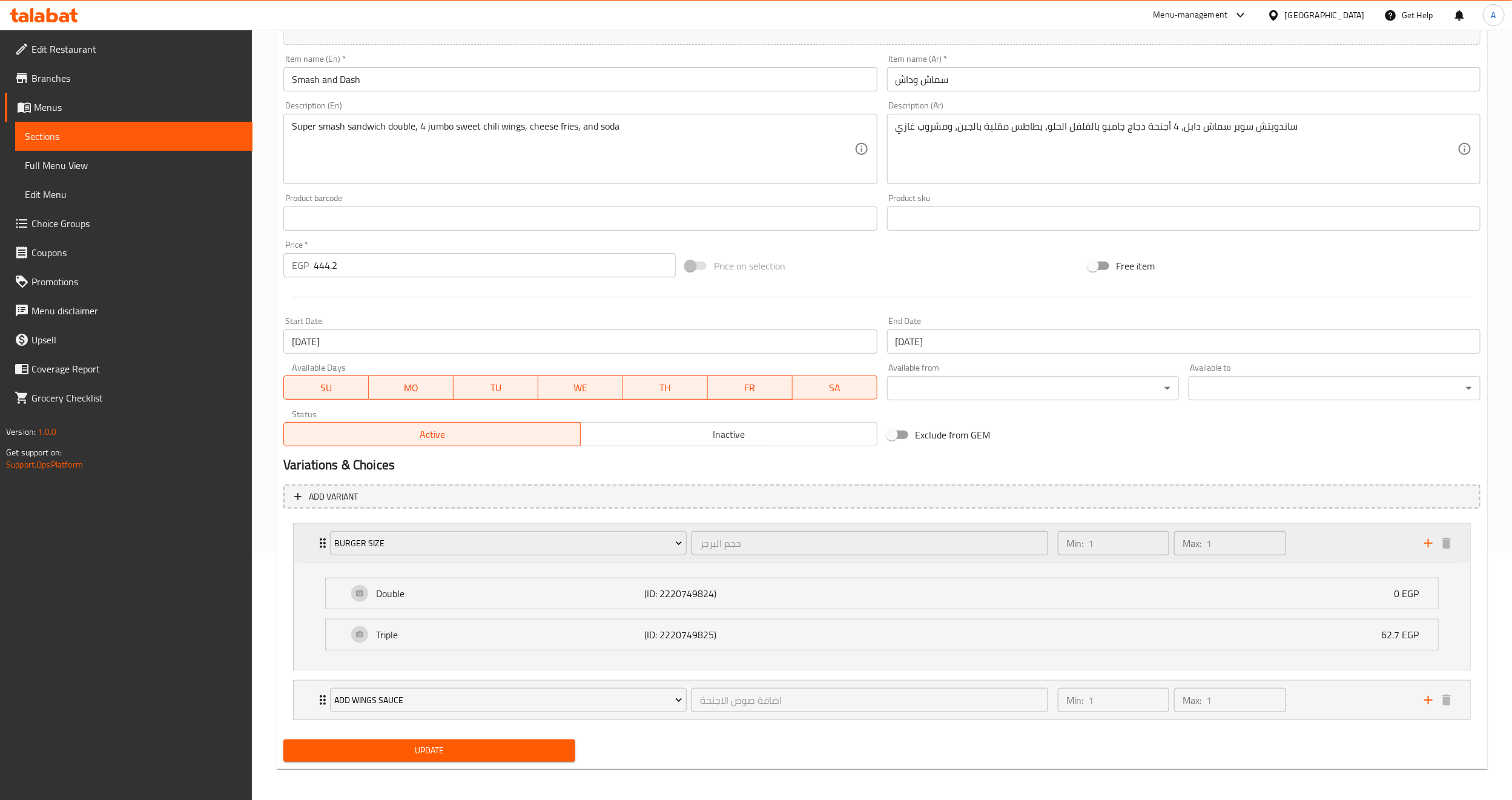
scroll to position [251, 0]
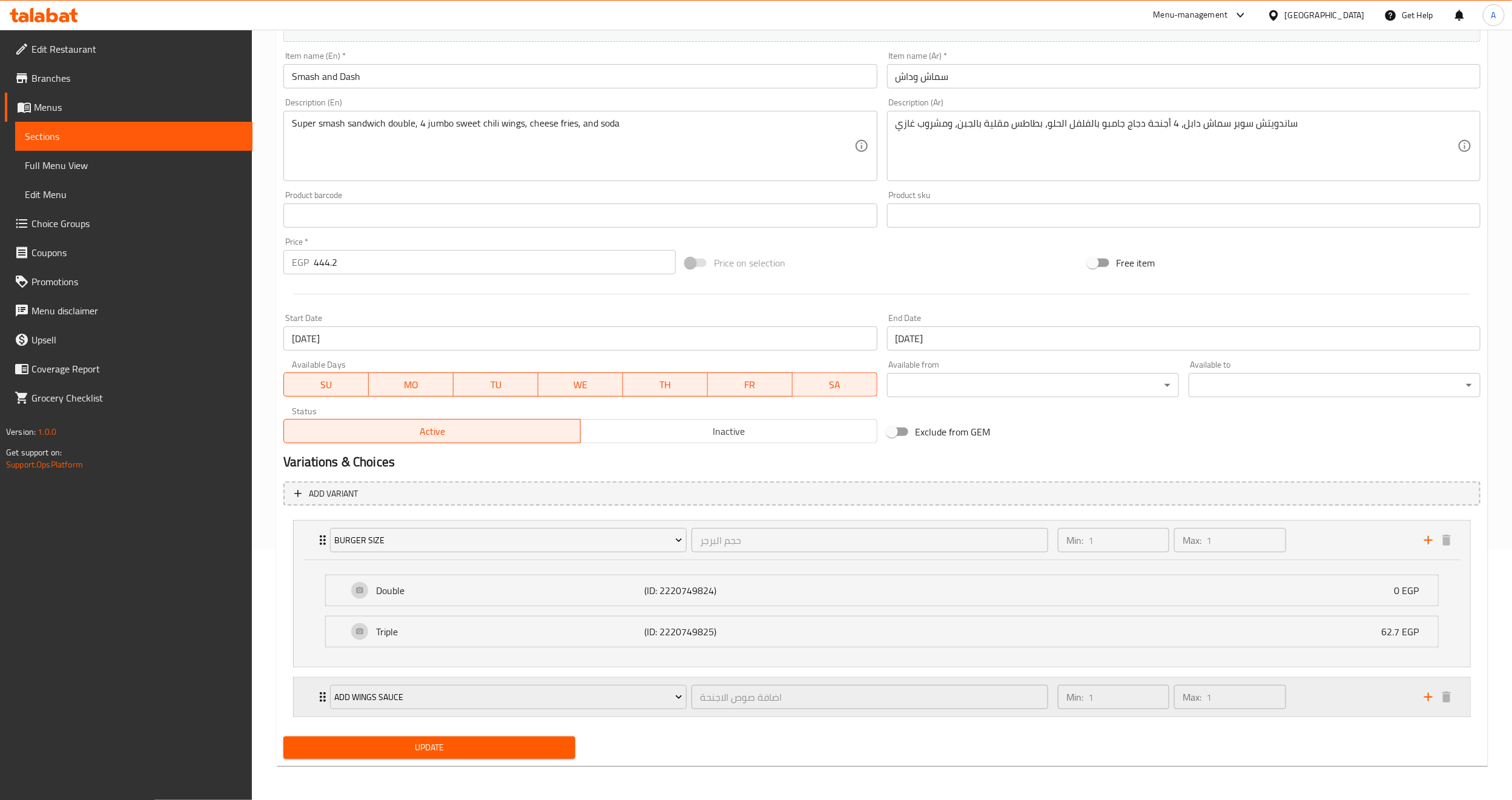
click at [321, 701] on icon "Expand" at bounding box center [323, 696] width 6 height 10
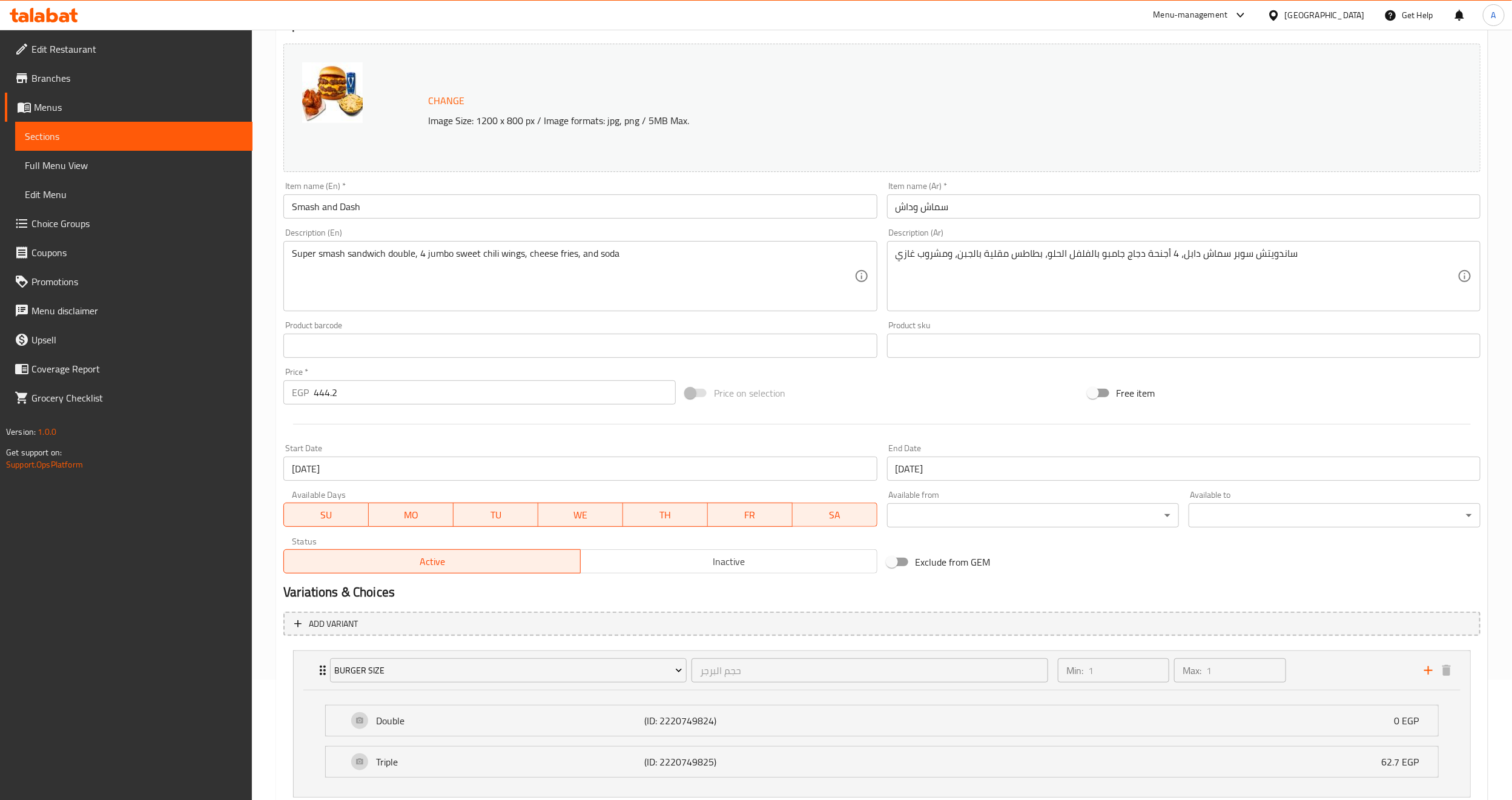
scroll to position [0, 0]
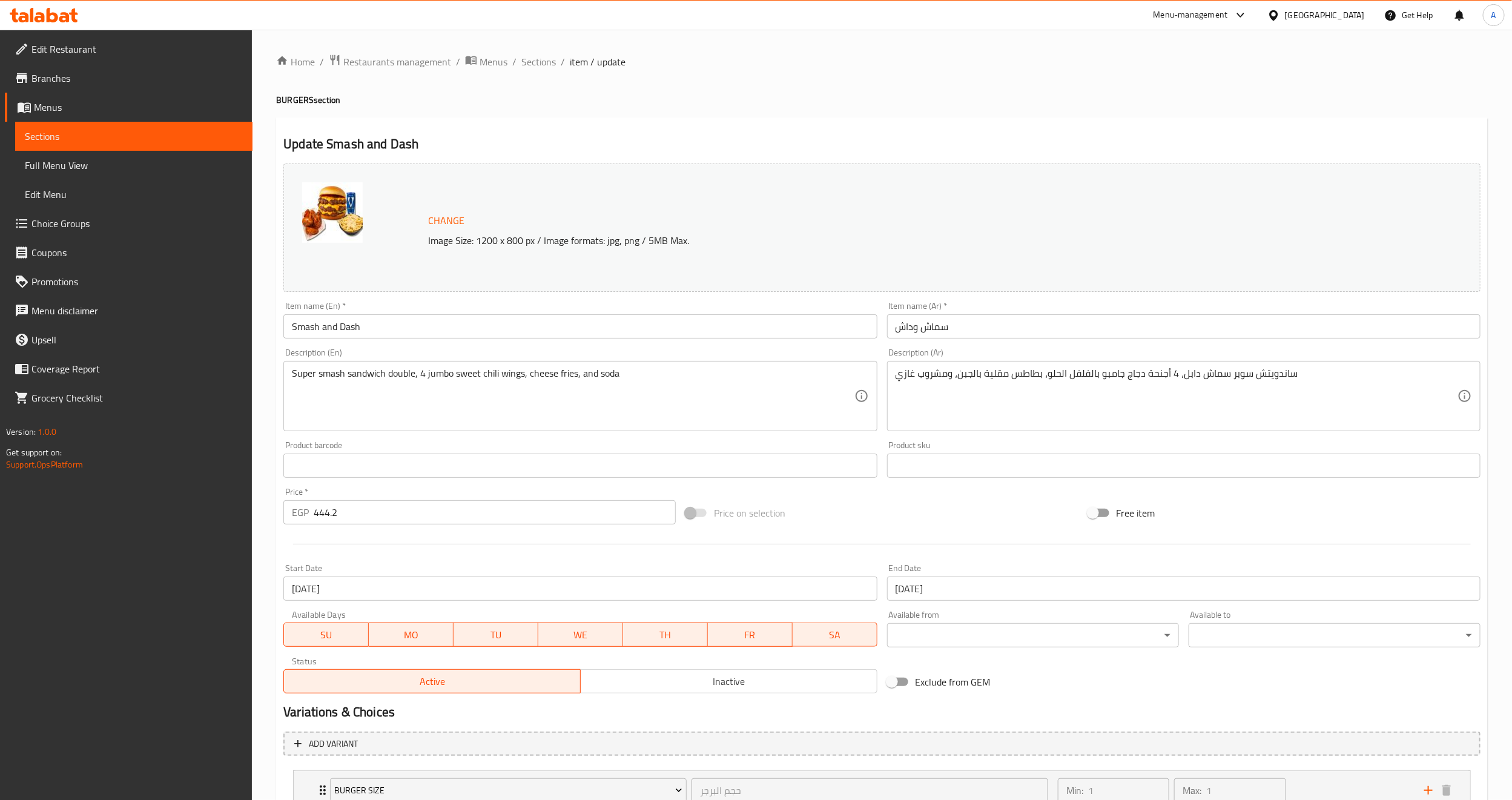
click at [59, 73] on span "Branches" at bounding box center [137, 78] width 211 height 15
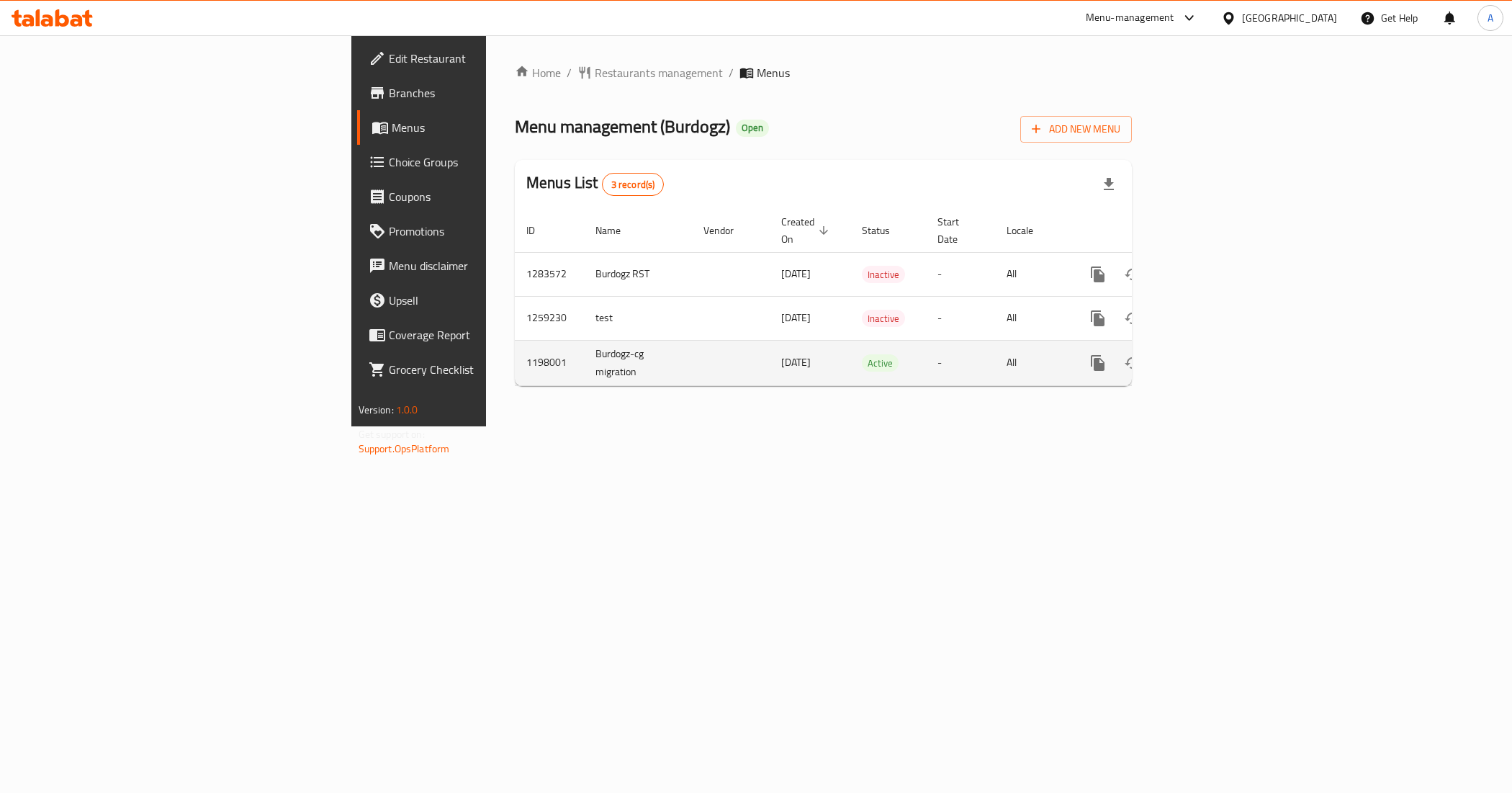
click at [1211, 354] on icon "enhanced table" at bounding box center [1202, 363] width 18 height 18
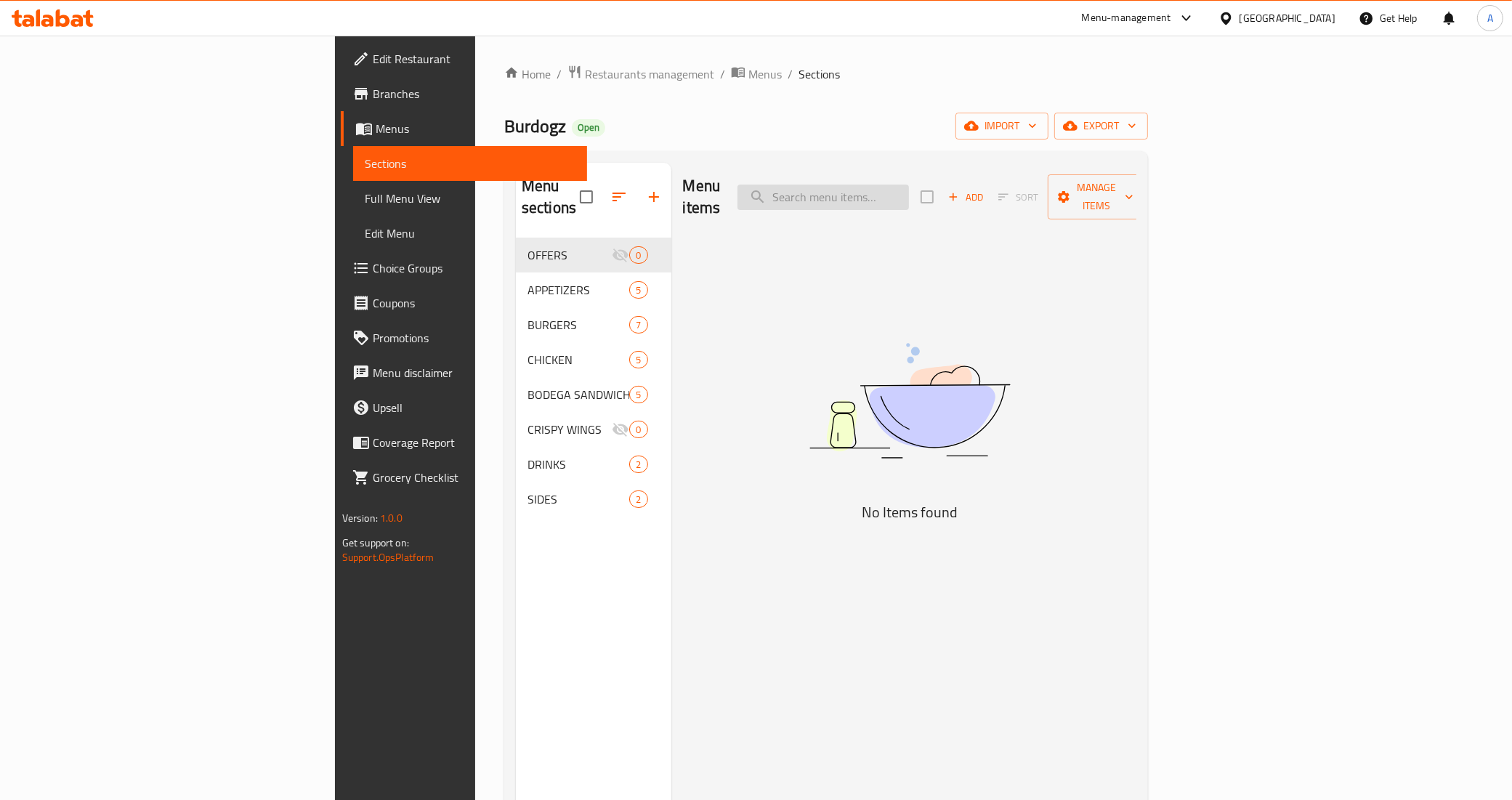
click at [909, 185] on input "search" at bounding box center [823, 197] width 172 height 26
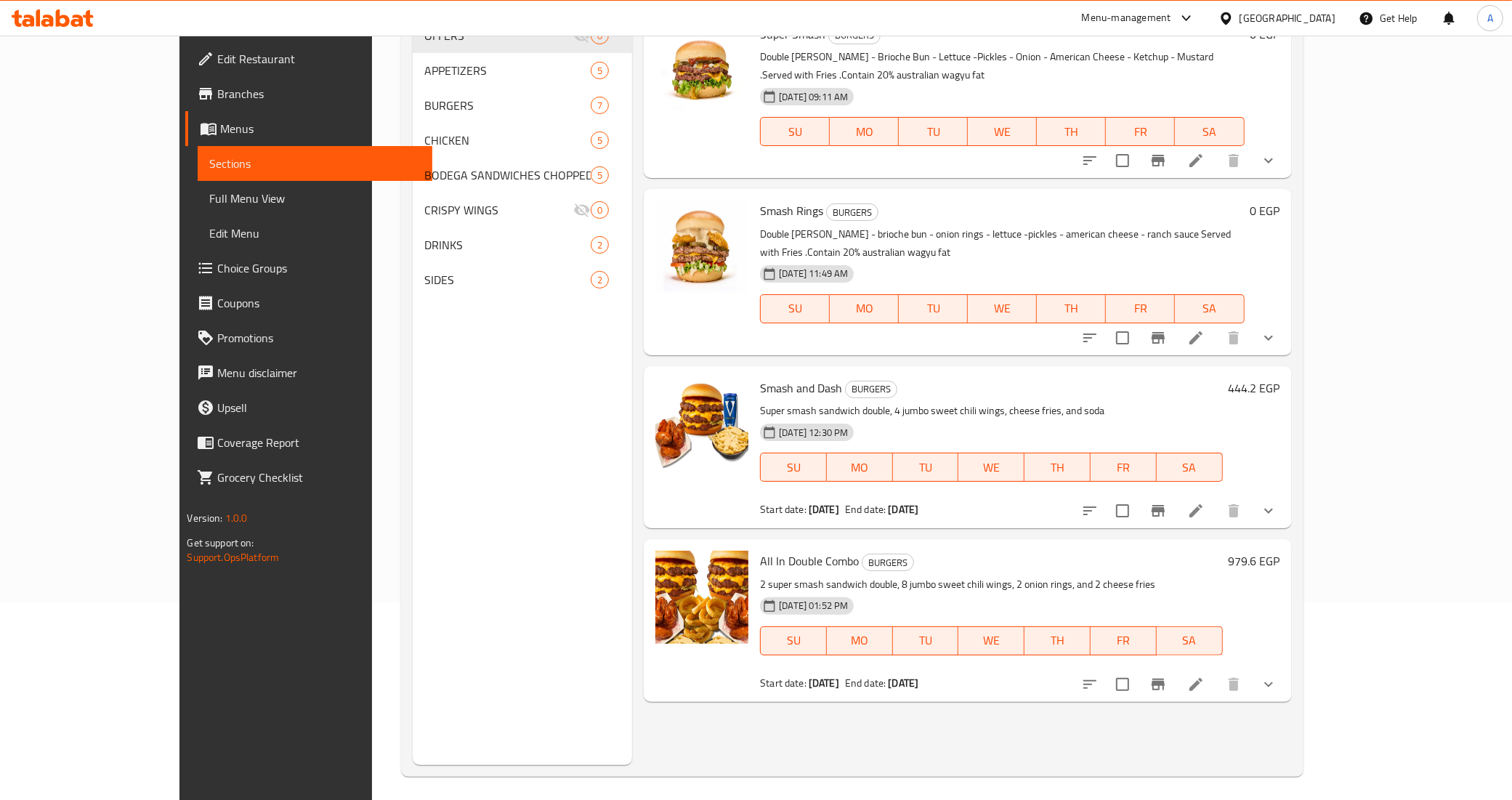
scroll to position [204, 0]
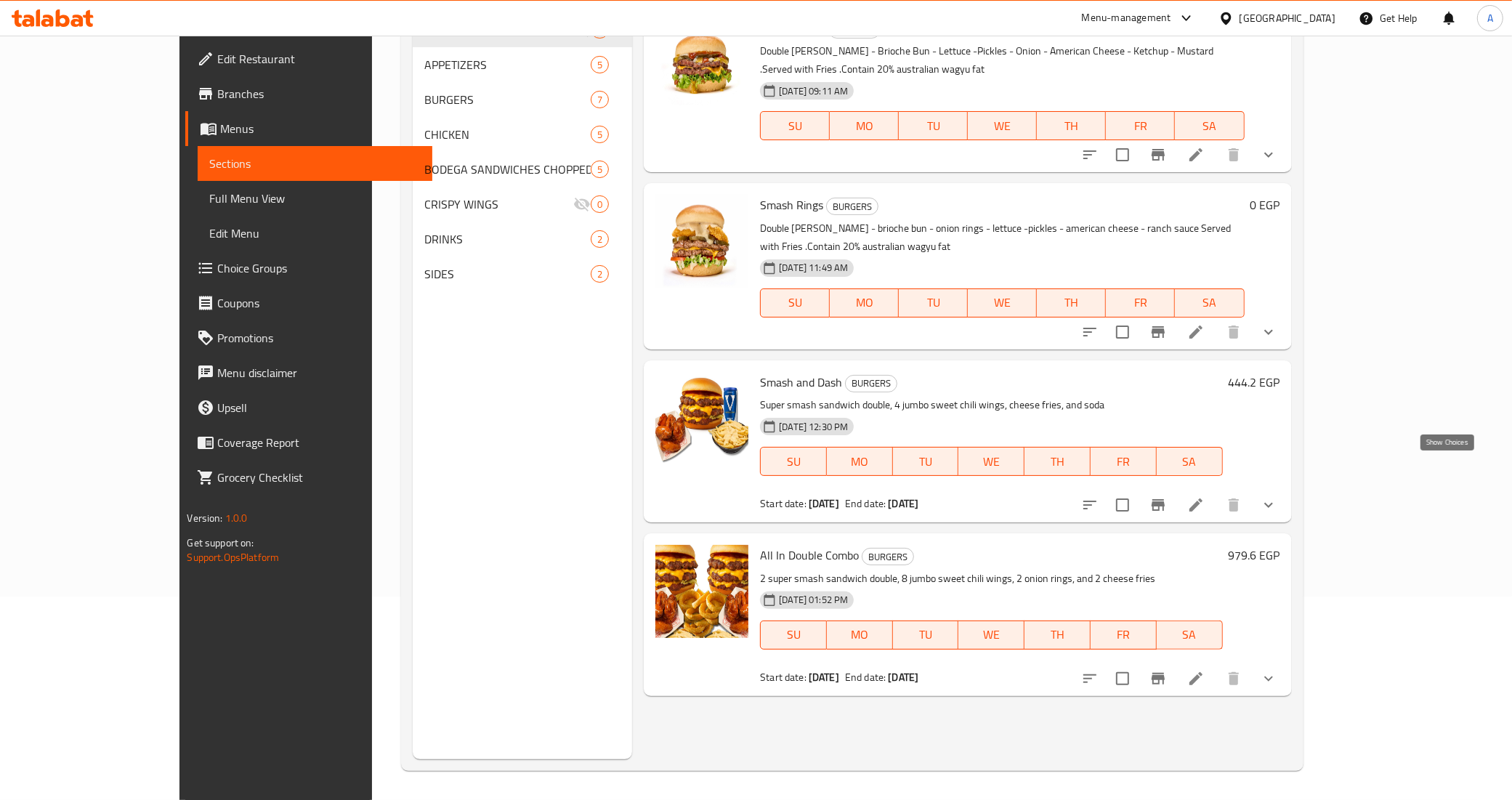
type input "smash"
click at [1278, 496] on icon "show more" at bounding box center [1269, 505] width 18 height 18
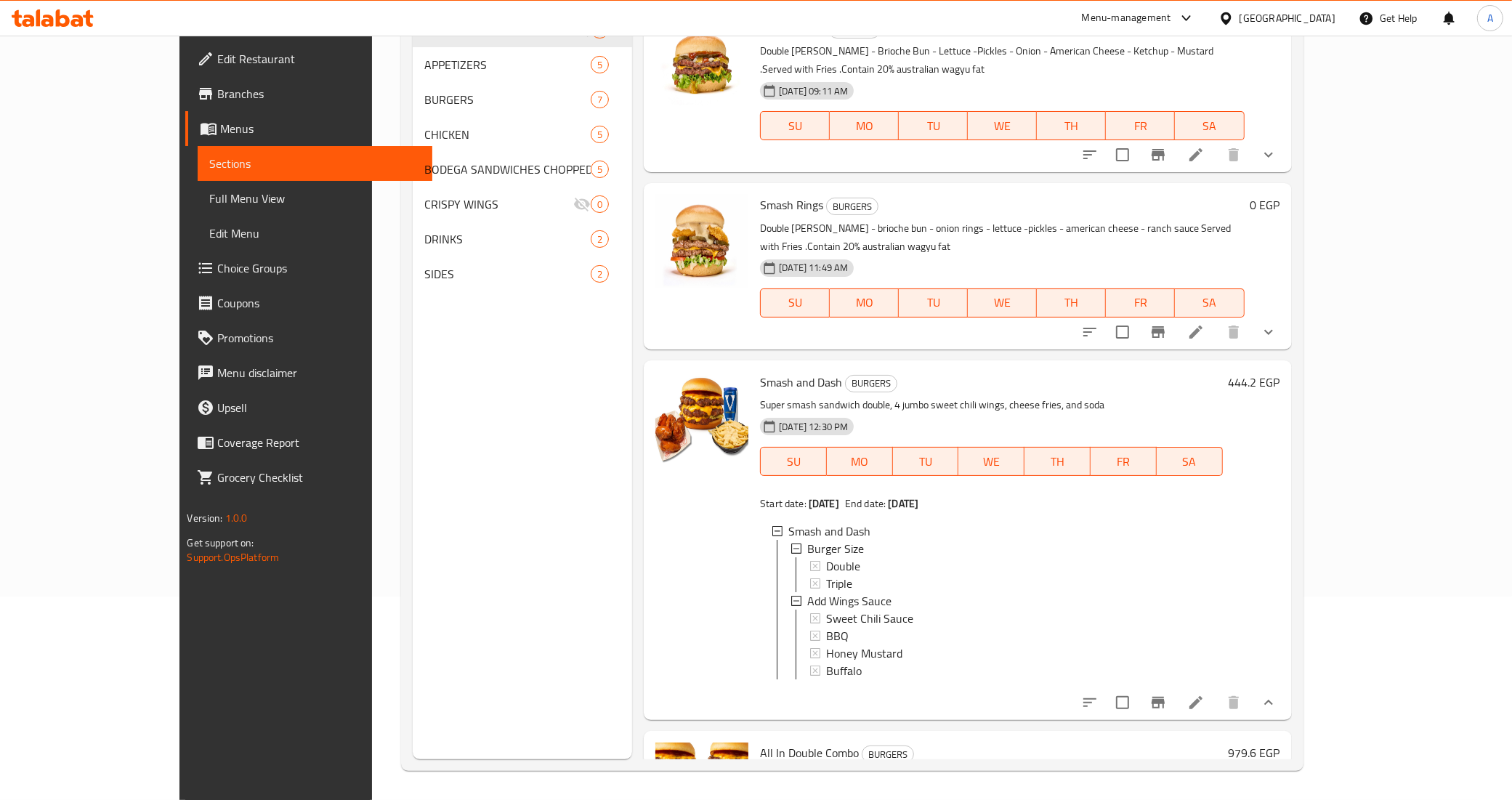
click at [514, 529] on div "Menu sections OFFERS 0 APPETIZERS 5 BURGERS 7 CHICKEN 5 BODEGA SANDWICHES CHOPP…" at bounding box center [523, 359] width 219 height 800
click at [1223, 396] on p "Super smash sandwich double, 4 jumbo sweet chili wings, cheese fries, and soda" at bounding box center [991, 405] width 462 height 19
click at [1240, 20] on div at bounding box center [1229, 19] width 21 height 16
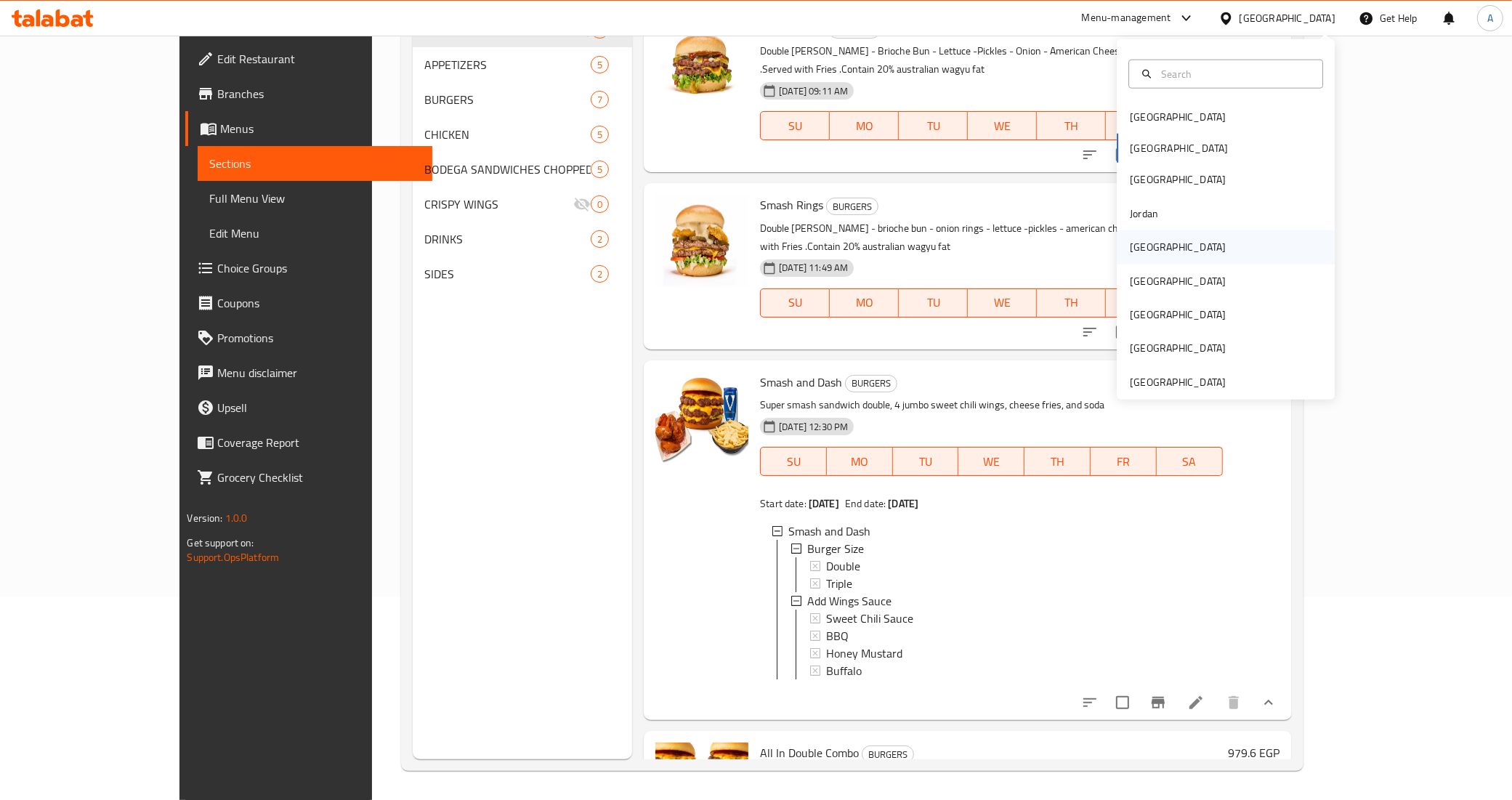
click at [1145, 245] on div "Kuwait" at bounding box center [1178, 247] width 95 height 16
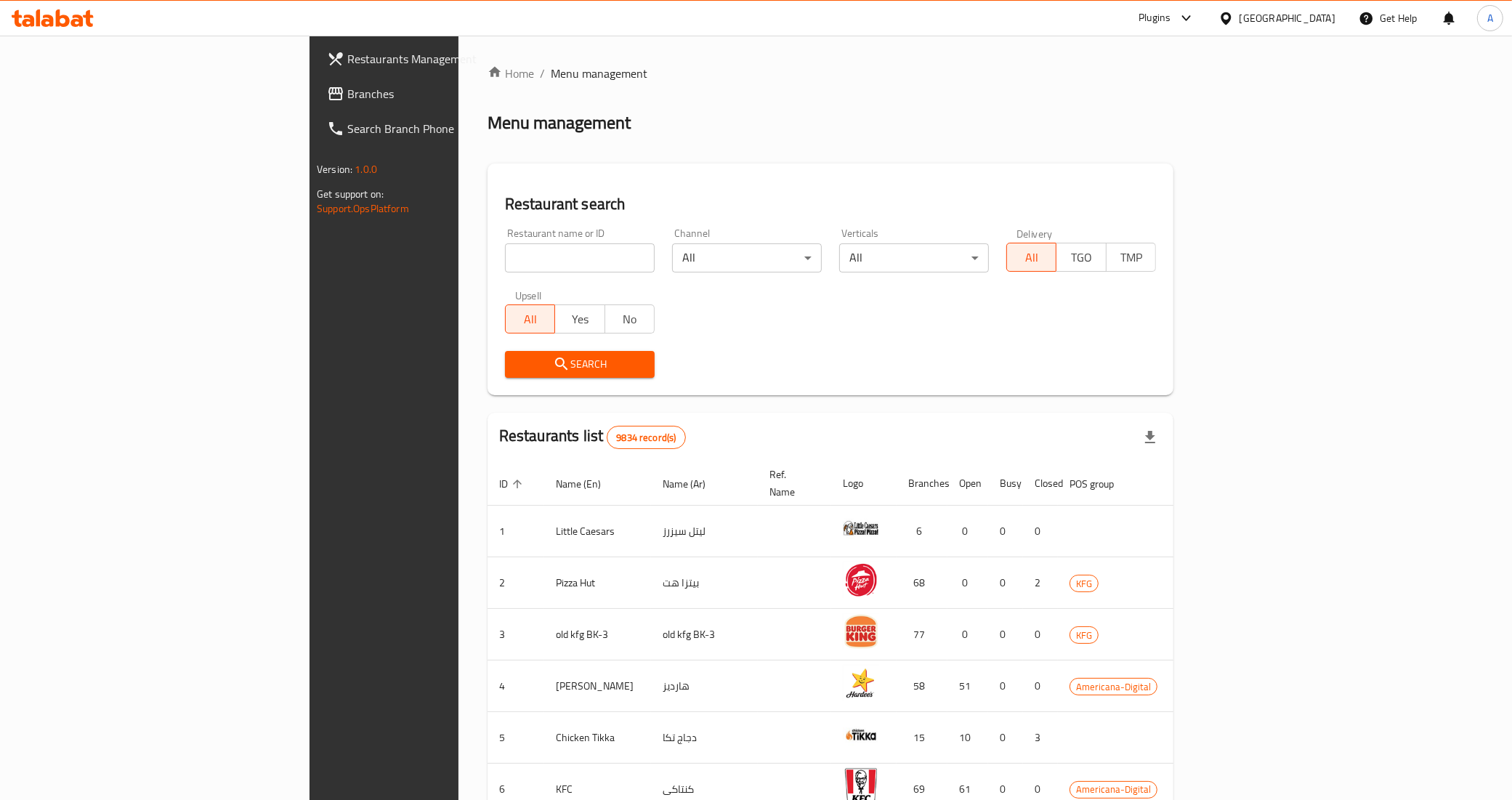
click at [1019, 328] on div "Restaurant name or ID Restaurant name or ID Channel All ​ Verticals All ​ Deliv…" at bounding box center [830, 302] width 668 height 167
click at [347, 99] on span "Branches" at bounding box center [449, 94] width 203 height 18
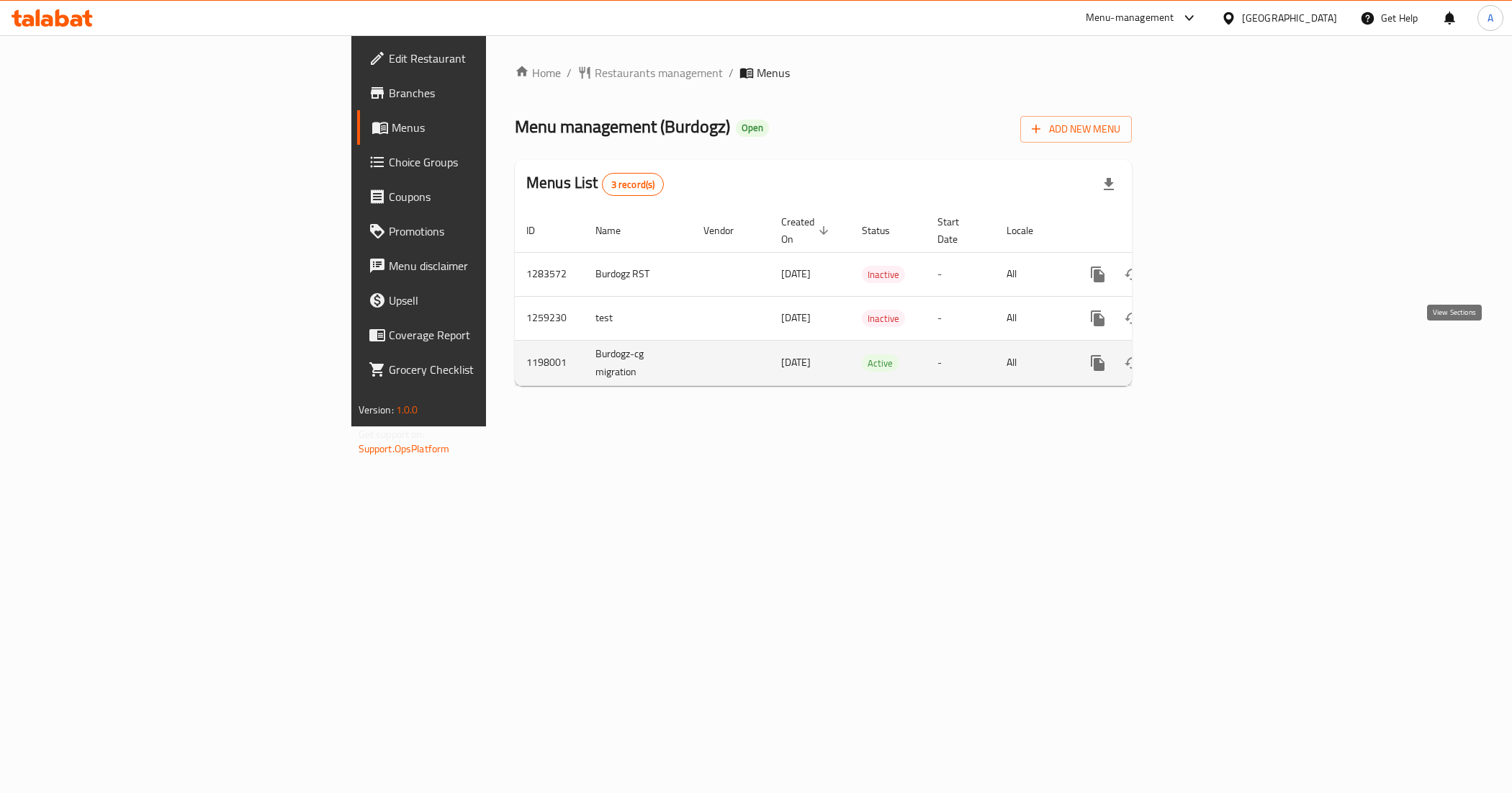
click at [1208, 357] on icon "enhanced table" at bounding box center [1201, 363] width 13 height 13
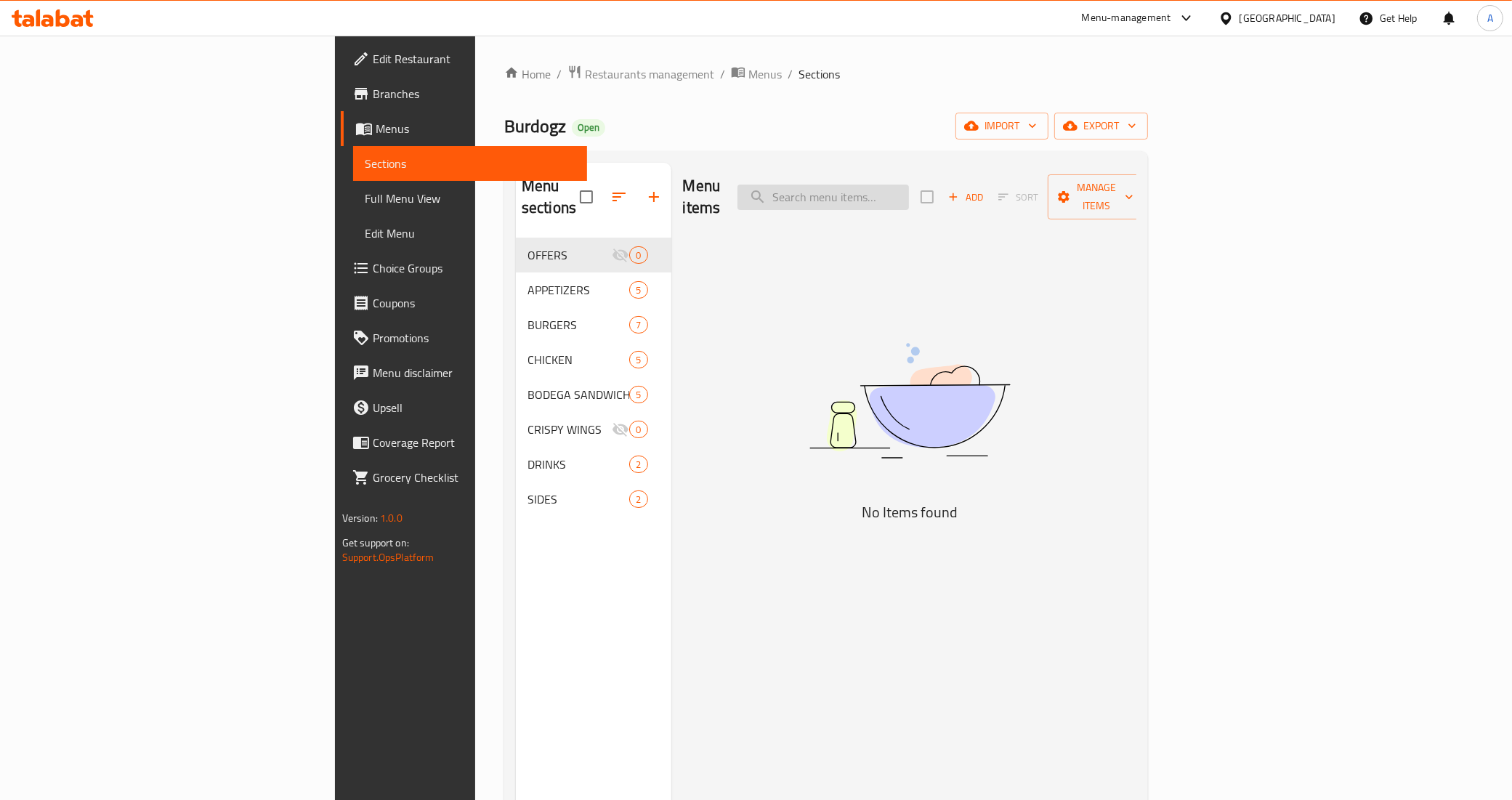
click at [909, 198] on input "search" at bounding box center [823, 197] width 172 height 26
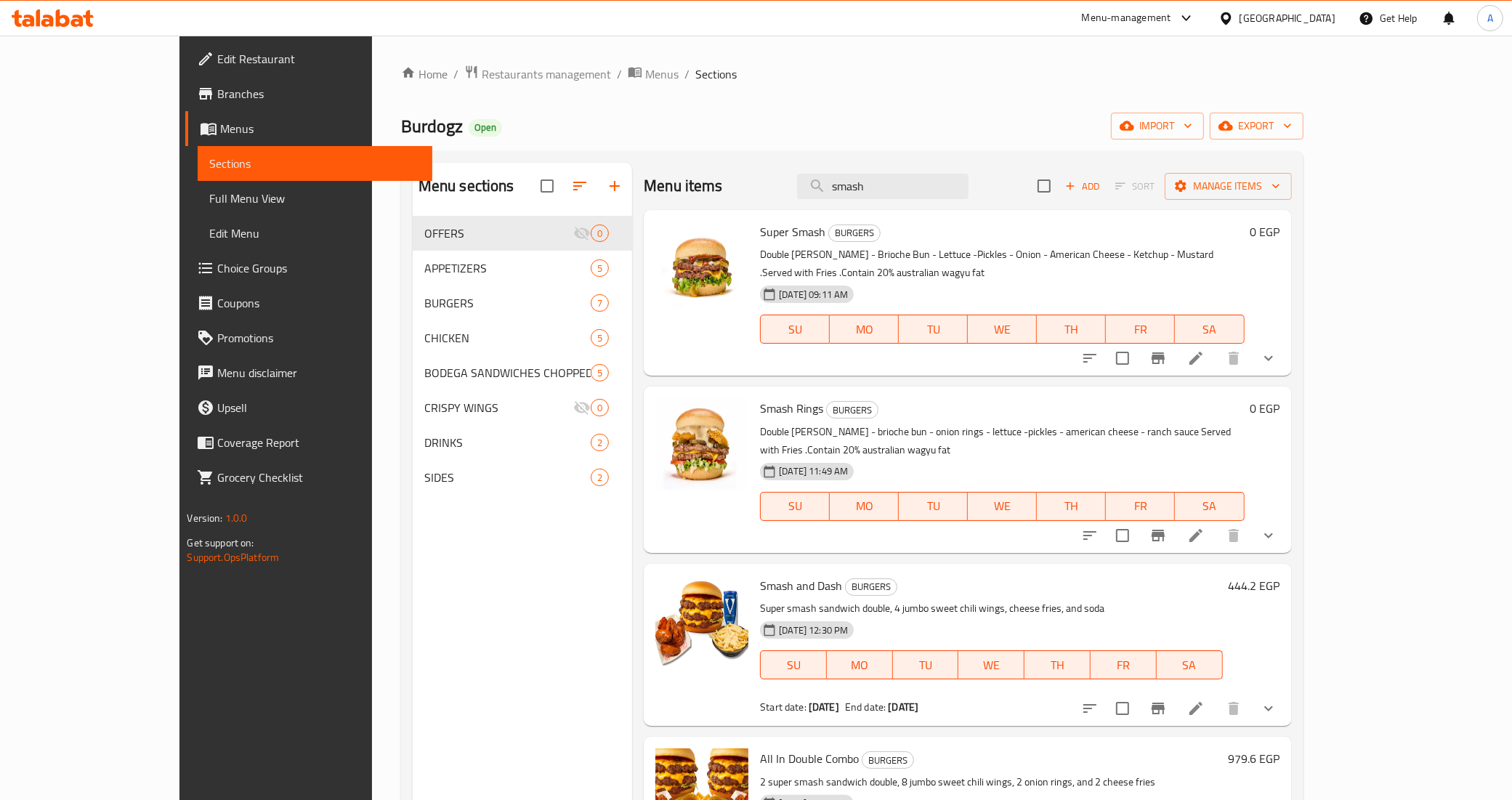
scroll to position [204, 0]
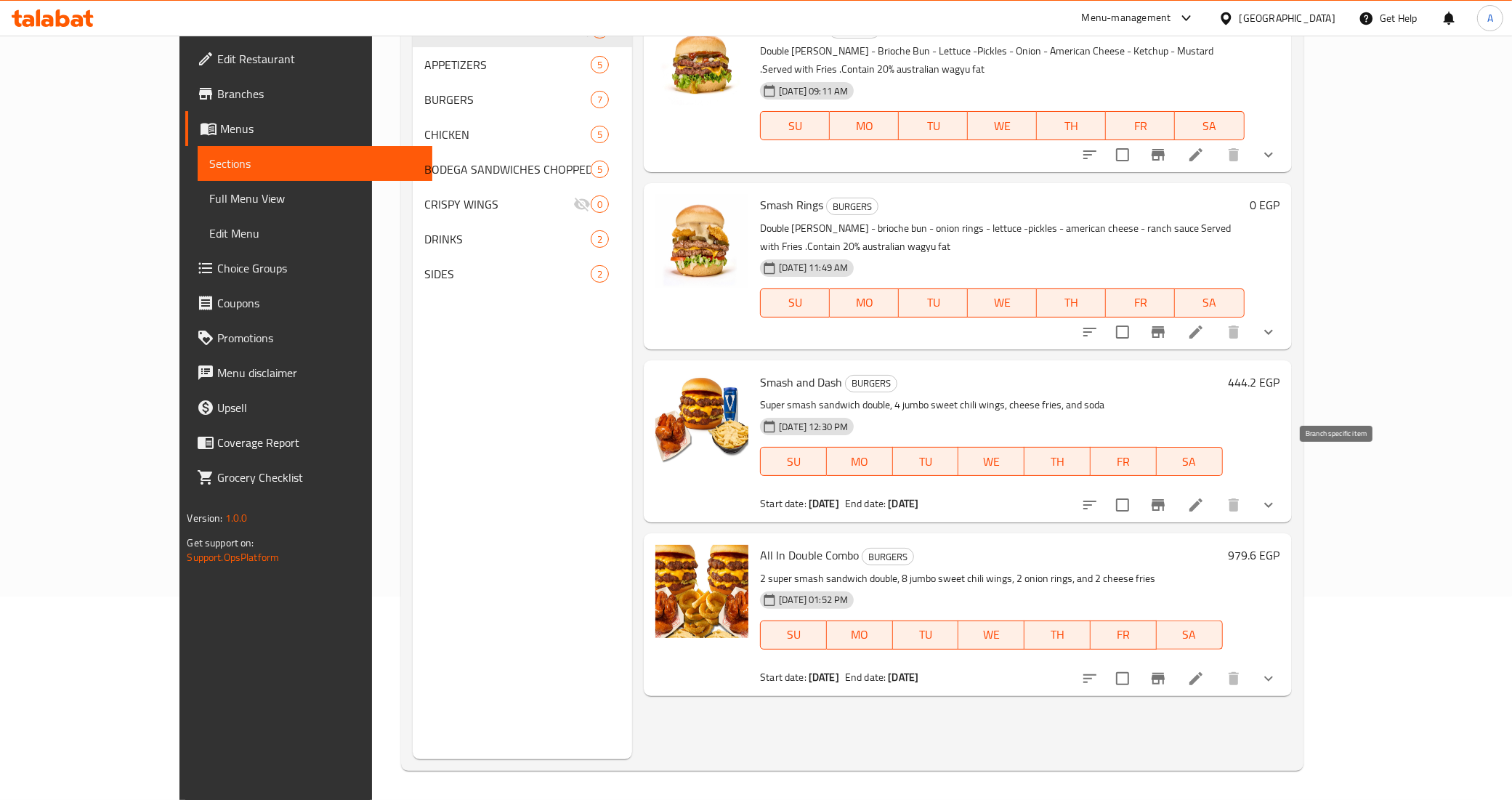
type input "smash"
click at [1165, 499] on icon "Branch-specific-item" at bounding box center [1158, 505] width 13 height 11
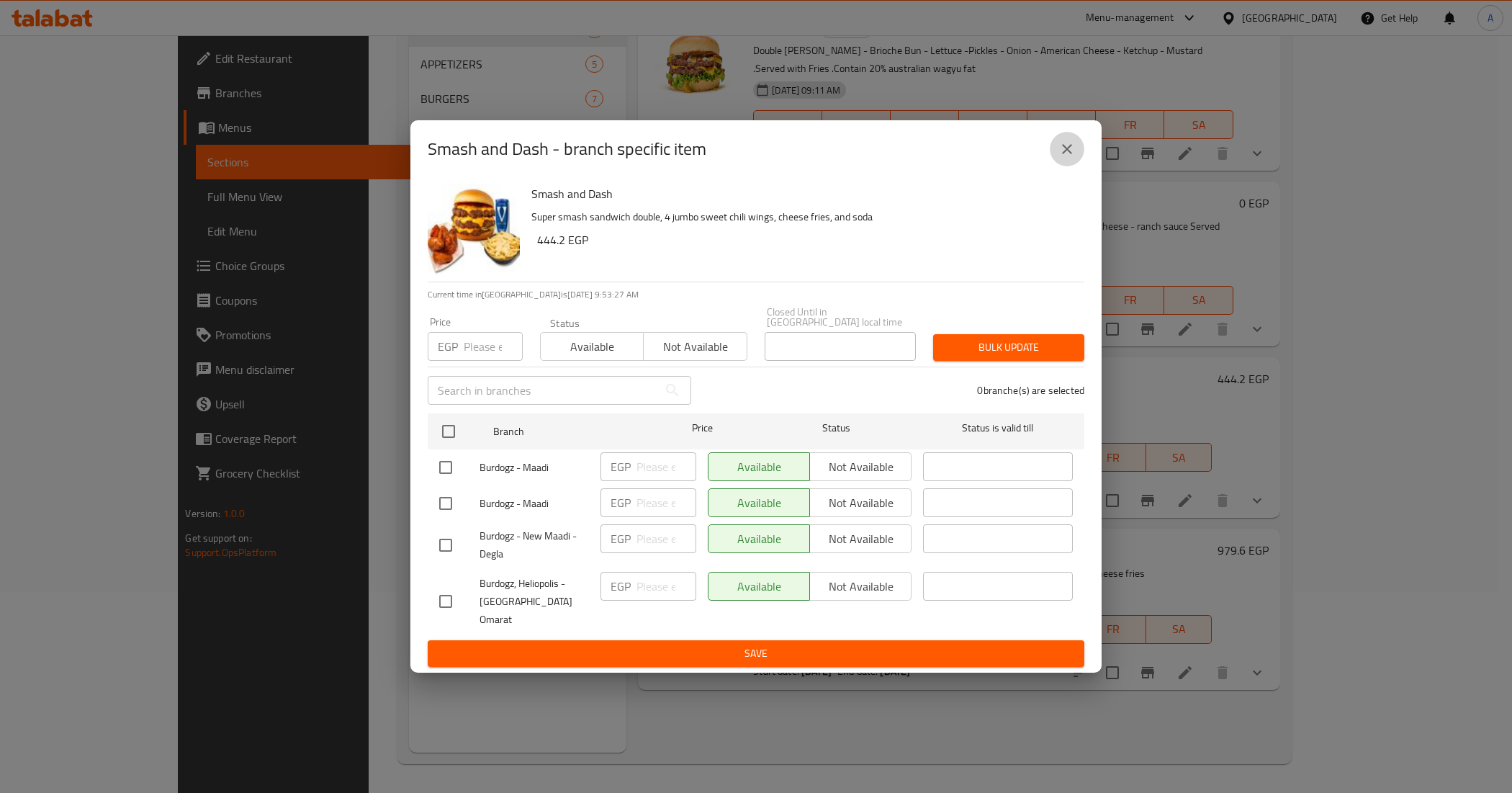
click at [1063, 158] on icon "close" at bounding box center [1067, 149] width 18 height 18
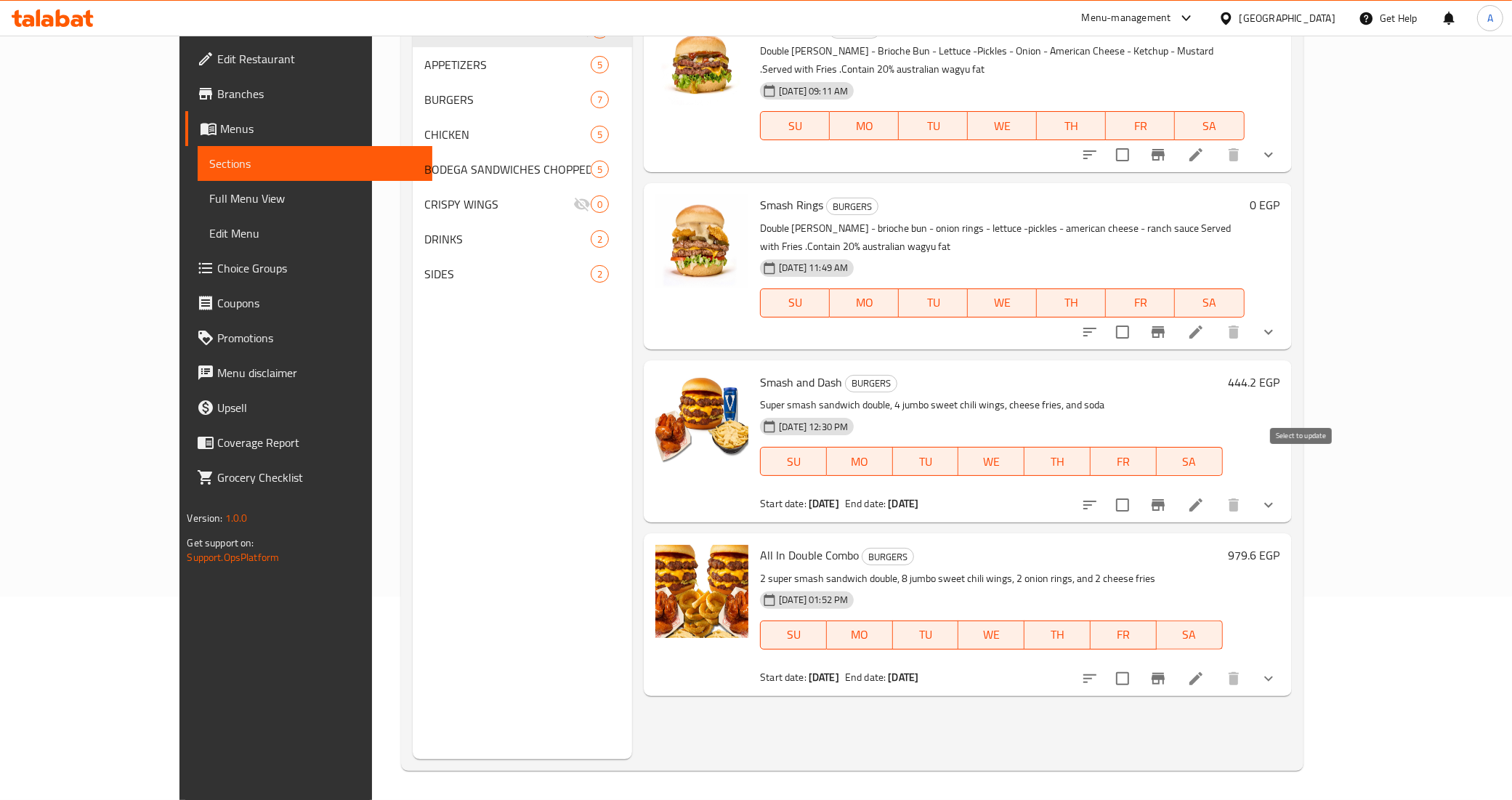
click at [1138, 490] on input "checkbox" at bounding box center [1123, 505] width 31 height 31
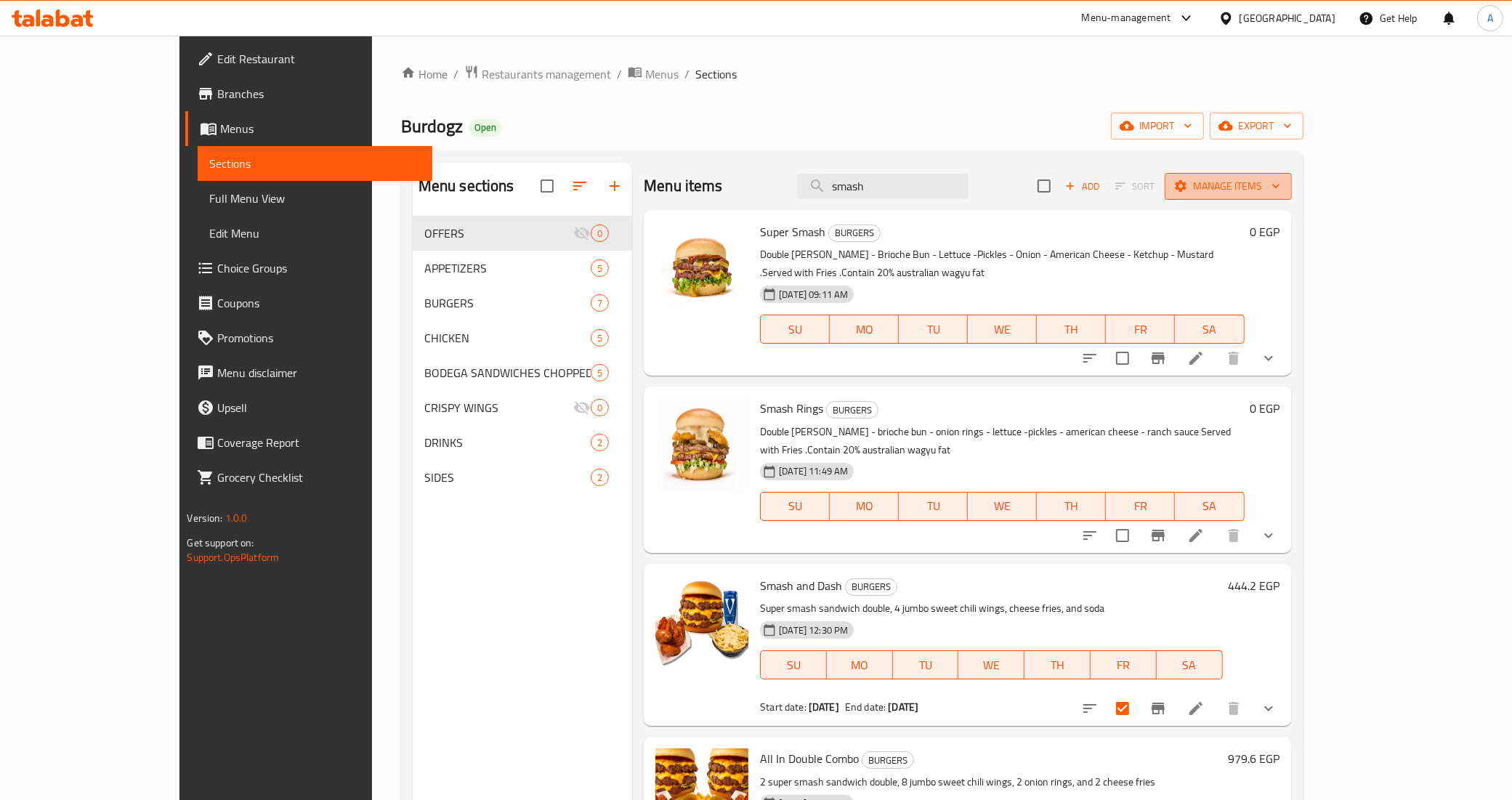
click at [1188, 186] on icon "button" at bounding box center [1180, 186] width 14 height 14
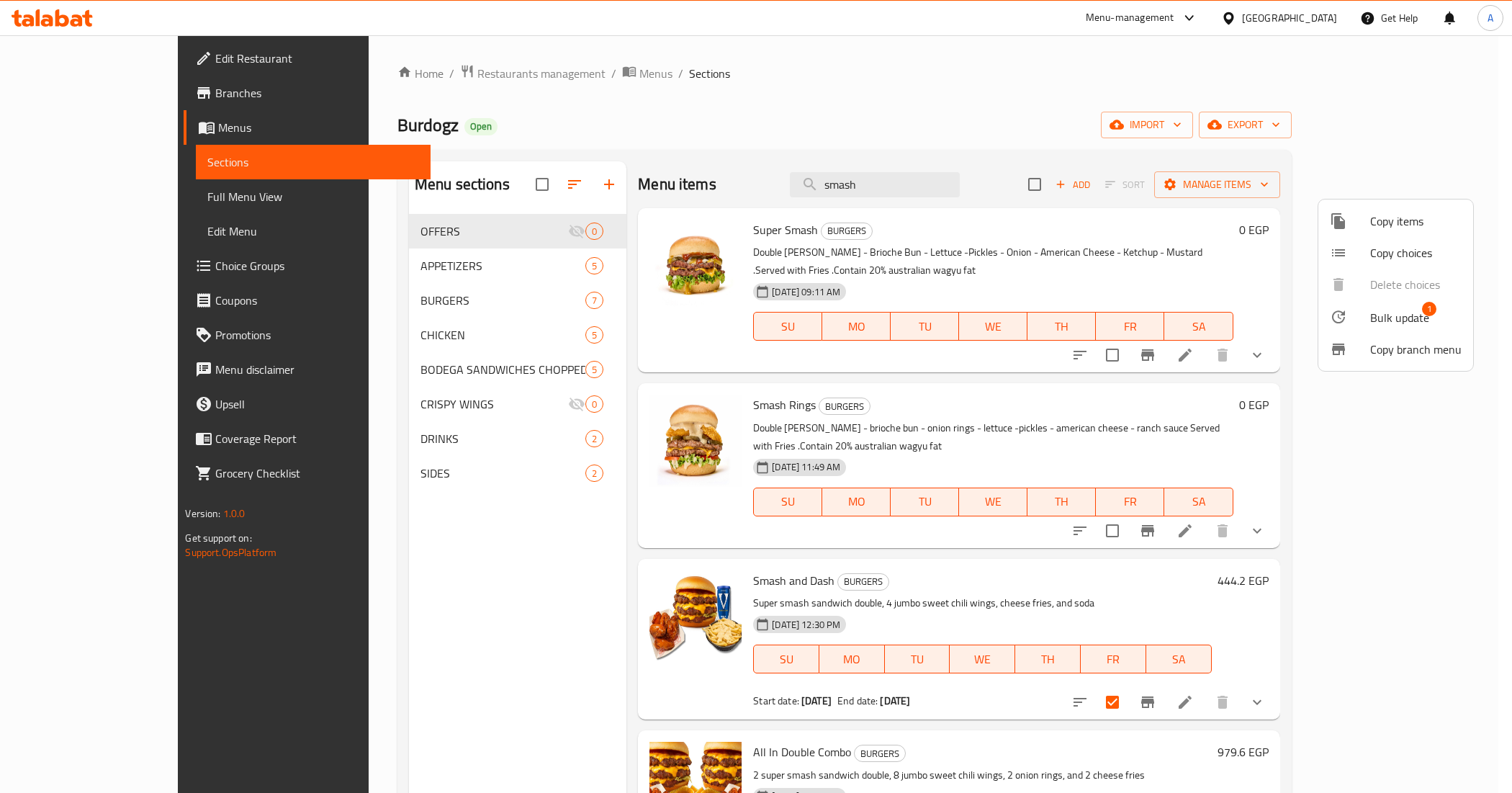
click at [1379, 317] on span "Bulk update" at bounding box center [1399, 318] width 59 height 18
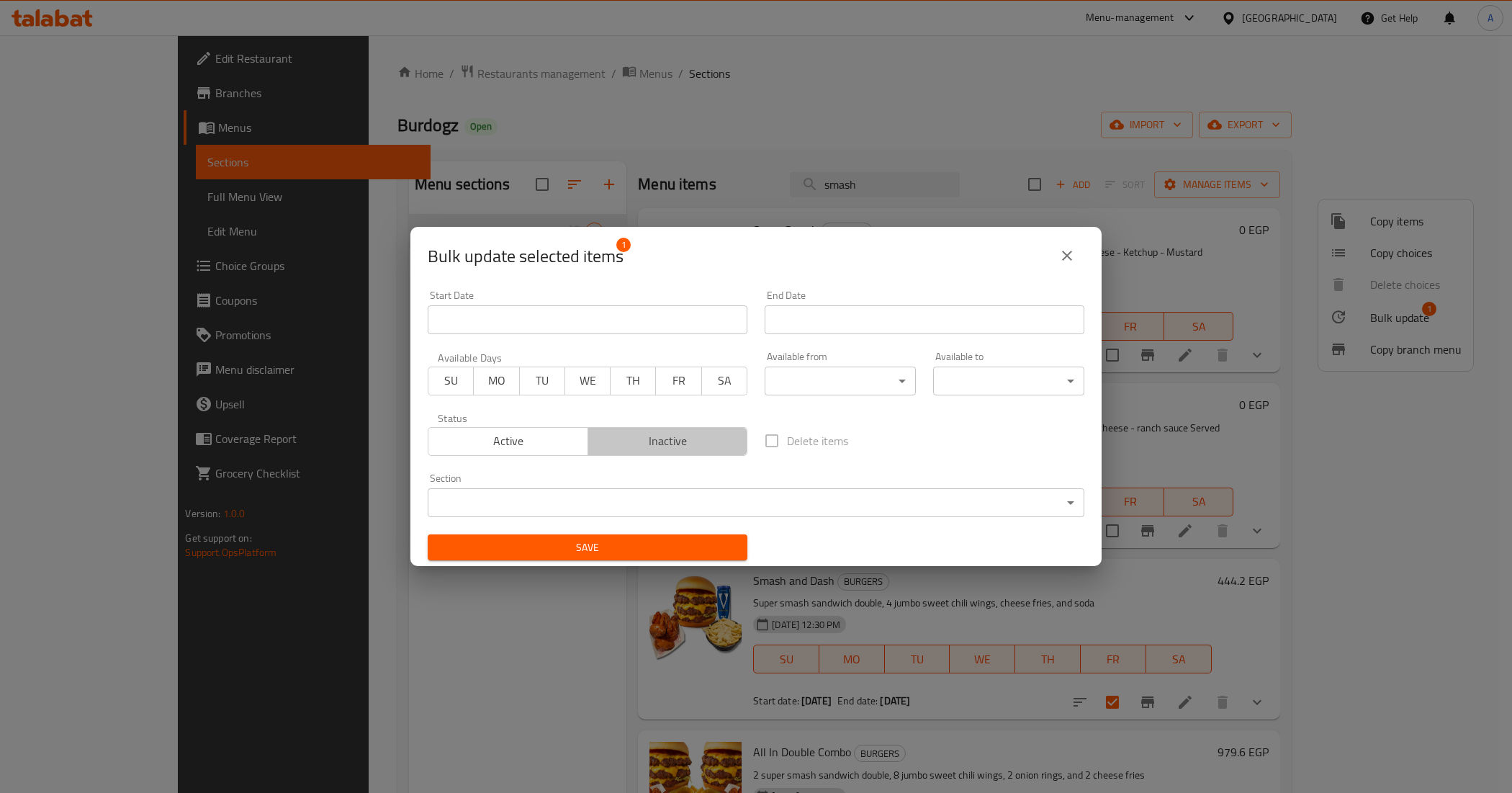
click at [696, 427] on button "Inactive" at bounding box center [668, 441] width 160 height 29
click at [689, 539] on span "Save" at bounding box center [587, 548] width 297 height 18
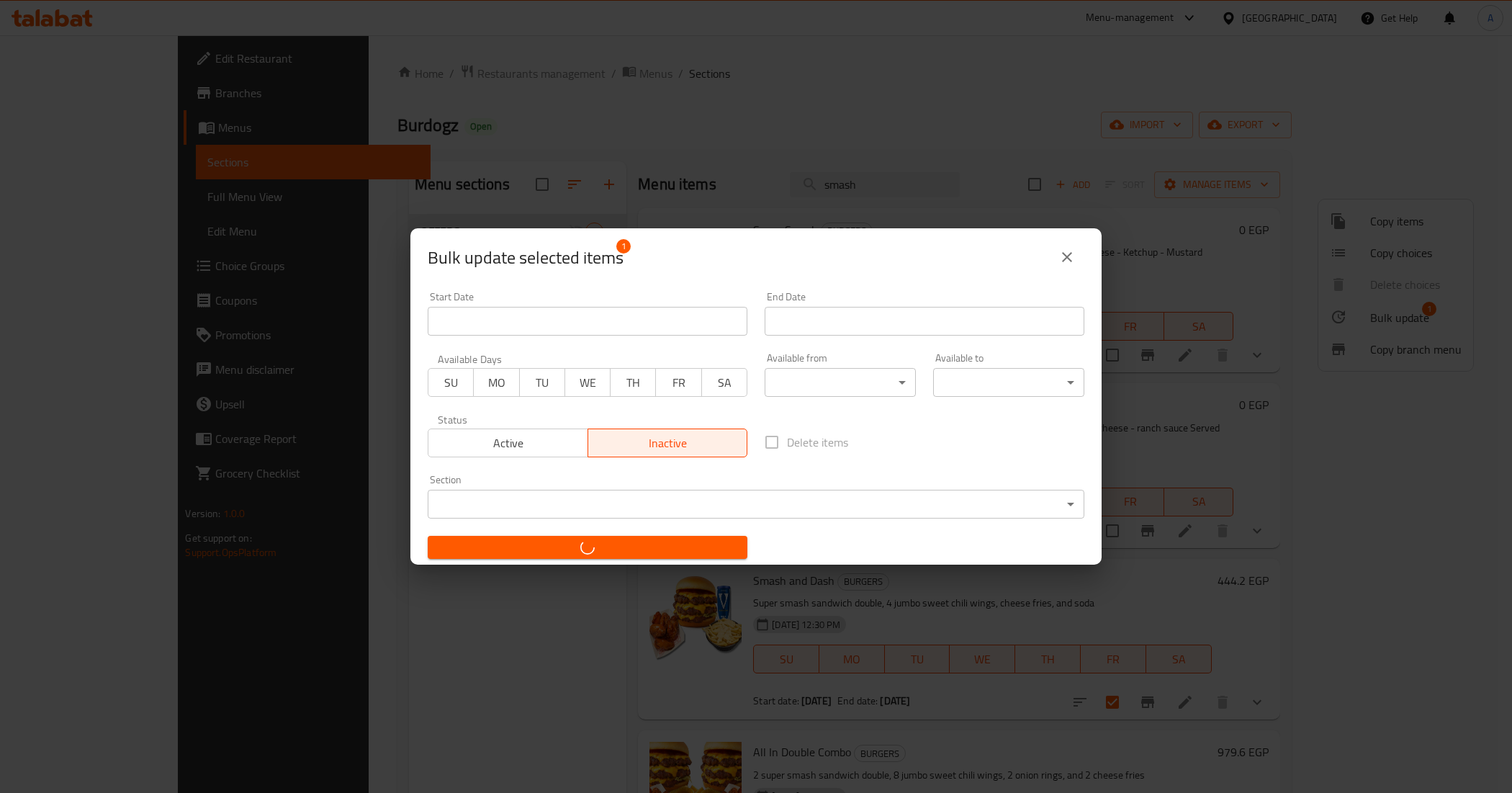
checkbox input "false"
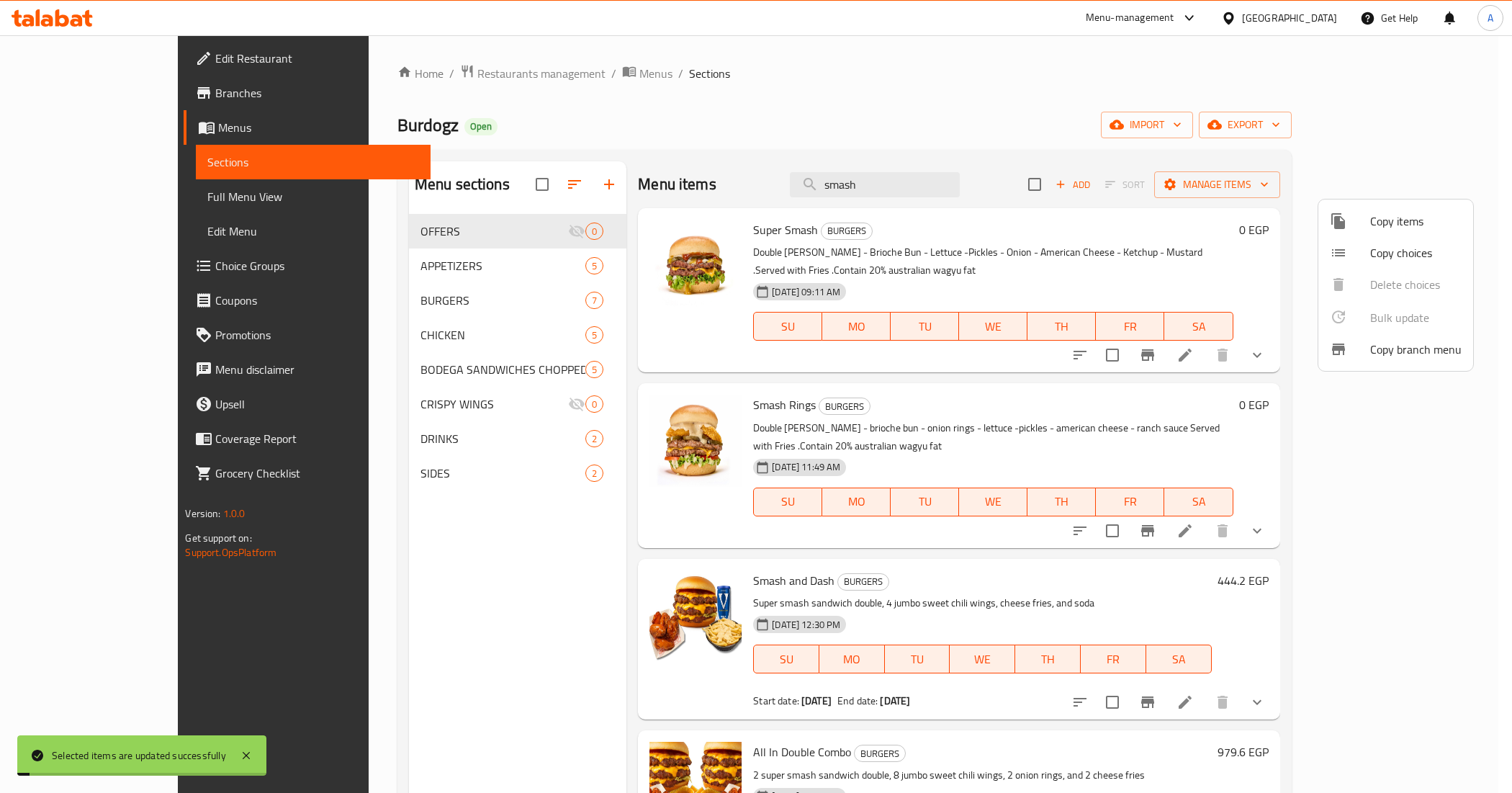
click at [491, 609] on div at bounding box center [756, 396] width 1512 height 793
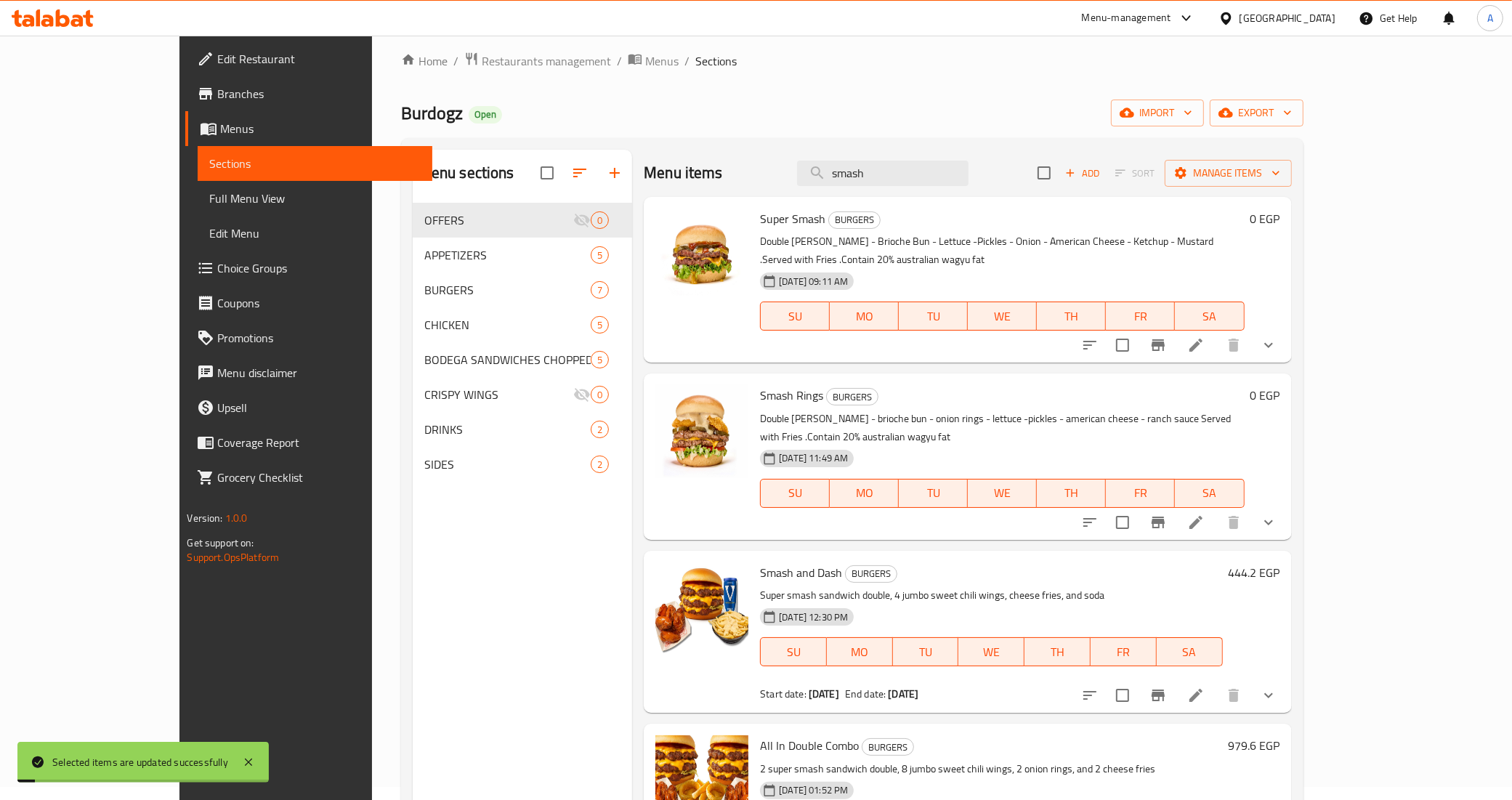
scroll to position [204, 0]
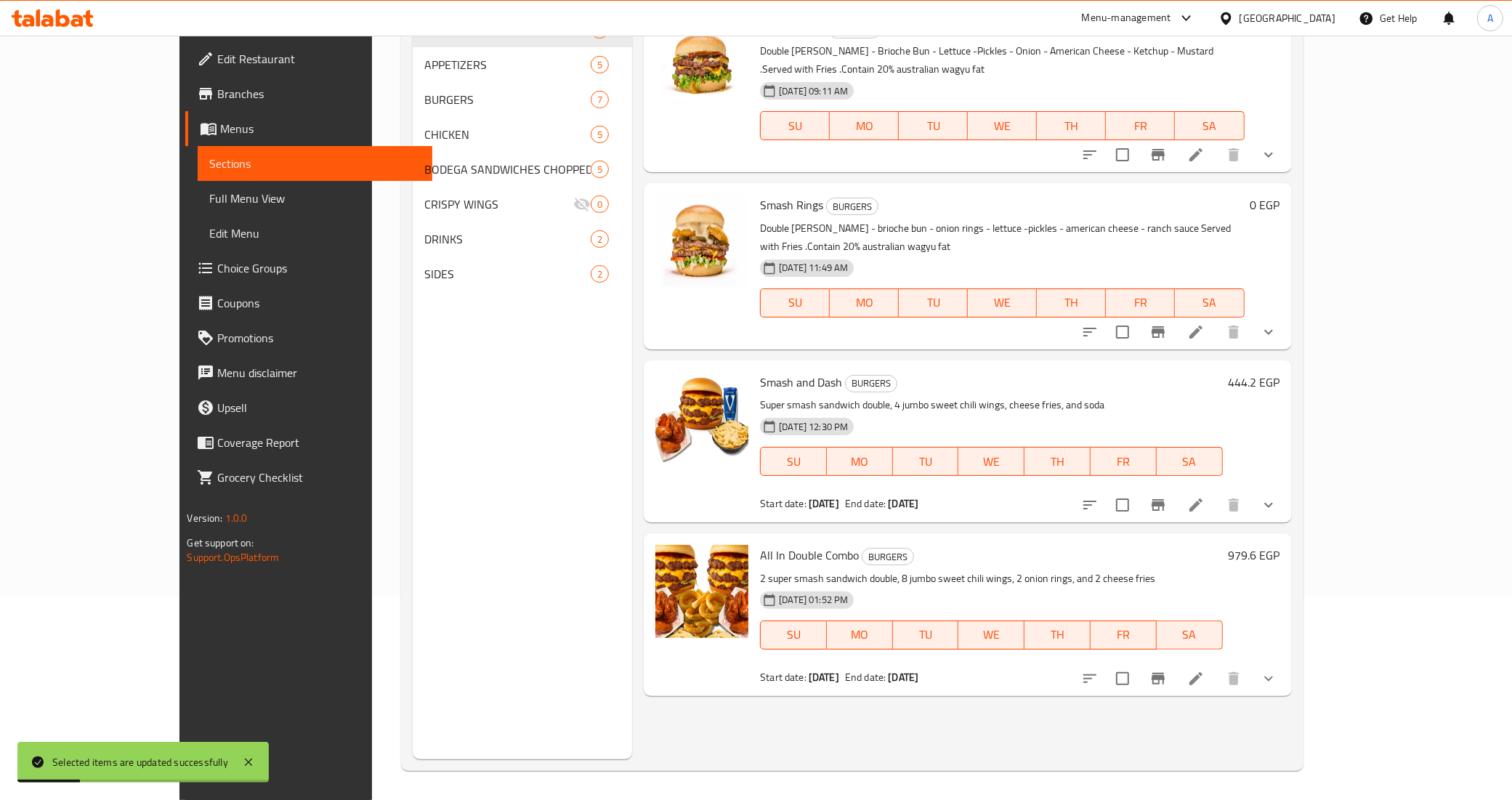
click at [777, 371] on span "Smash and Dash" at bounding box center [801, 382] width 82 height 22
copy h6 "Smash and Dash"
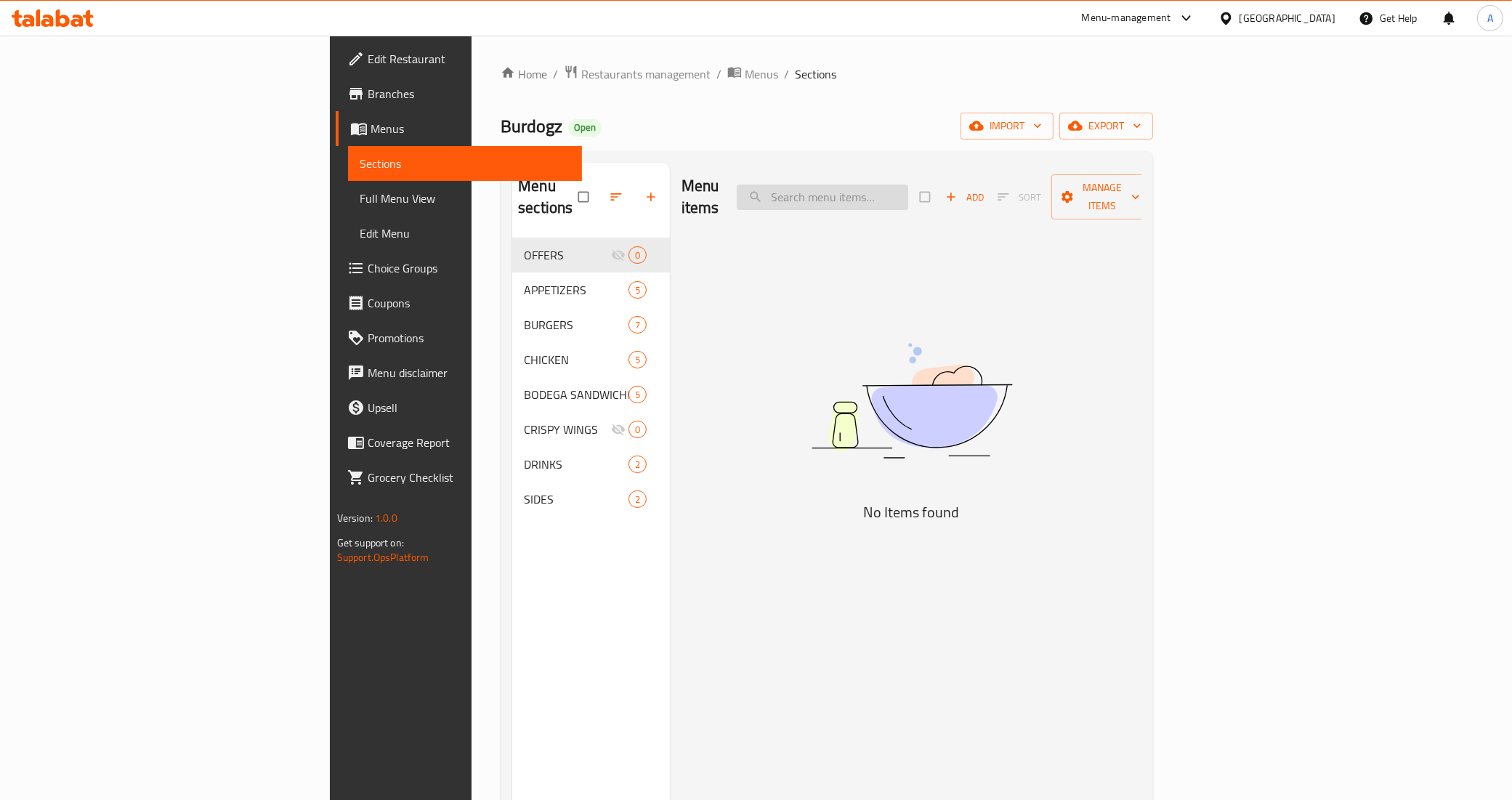
click at [908, 193] on input "search" at bounding box center [822, 197] width 172 height 26
paste input "Smash and Dash"
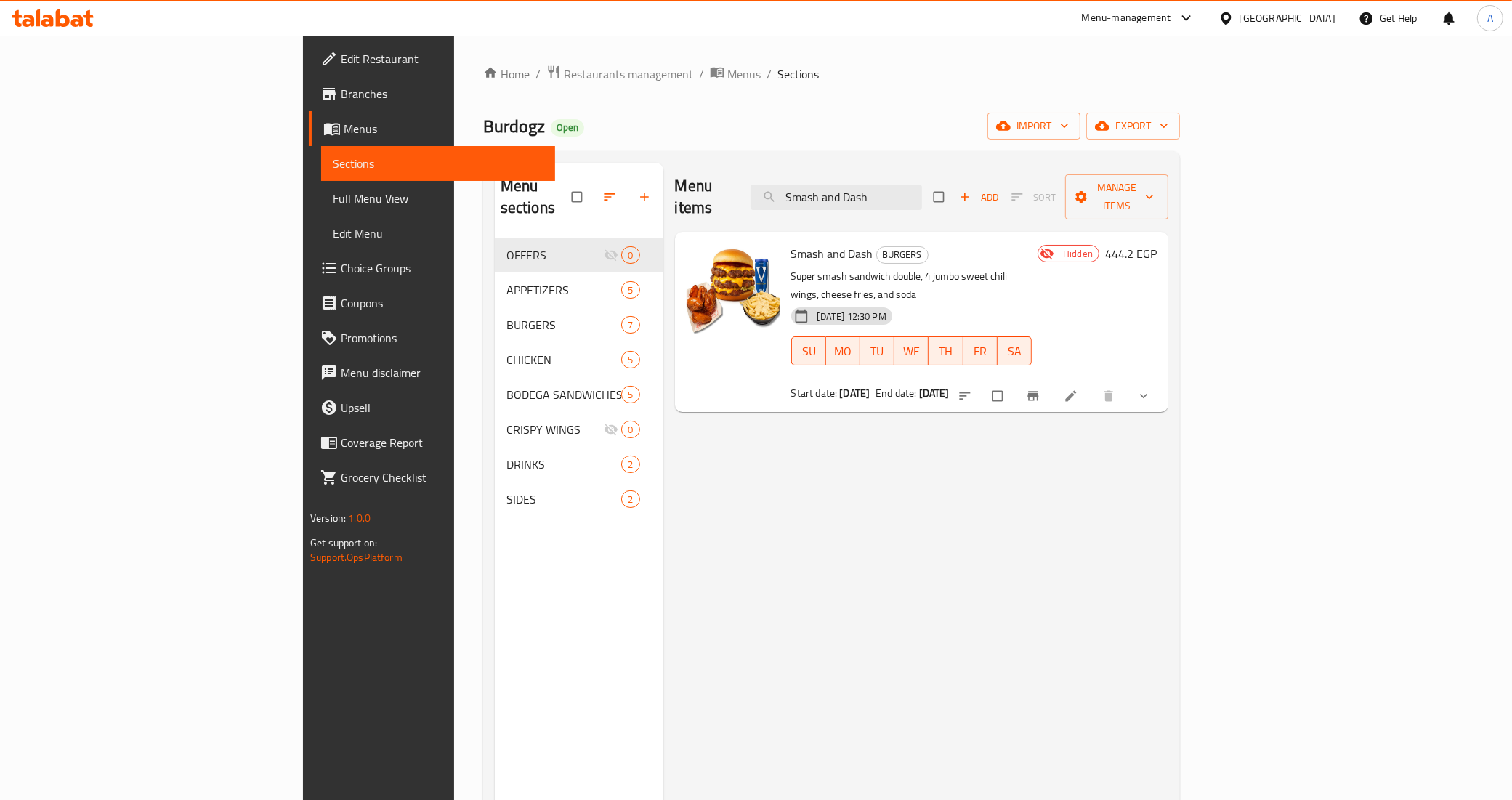
type input "Smash and Dash"
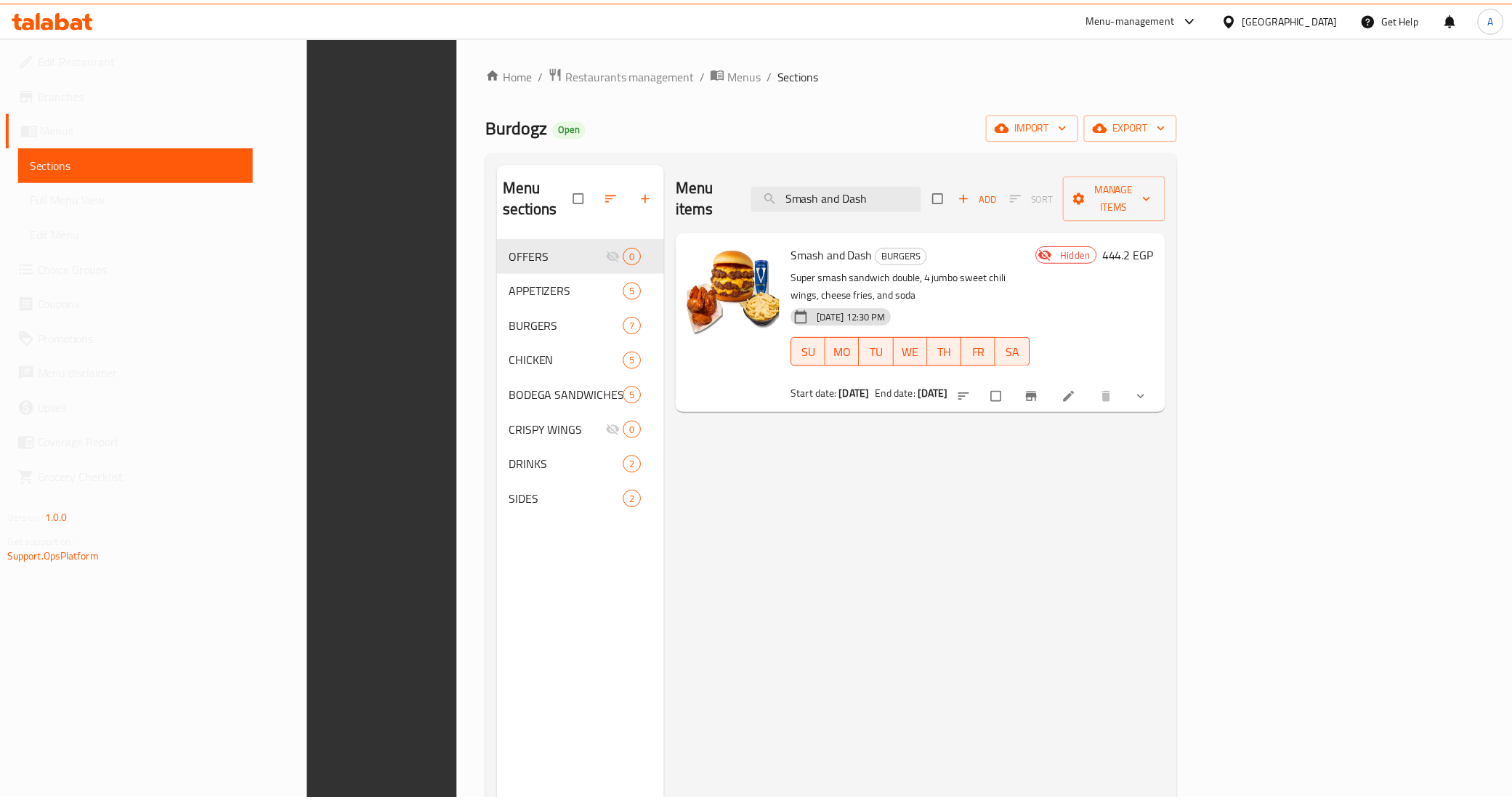
scroll to position [204, 0]
